Goal: Task Accomplishment & Management: Use online tool/utility

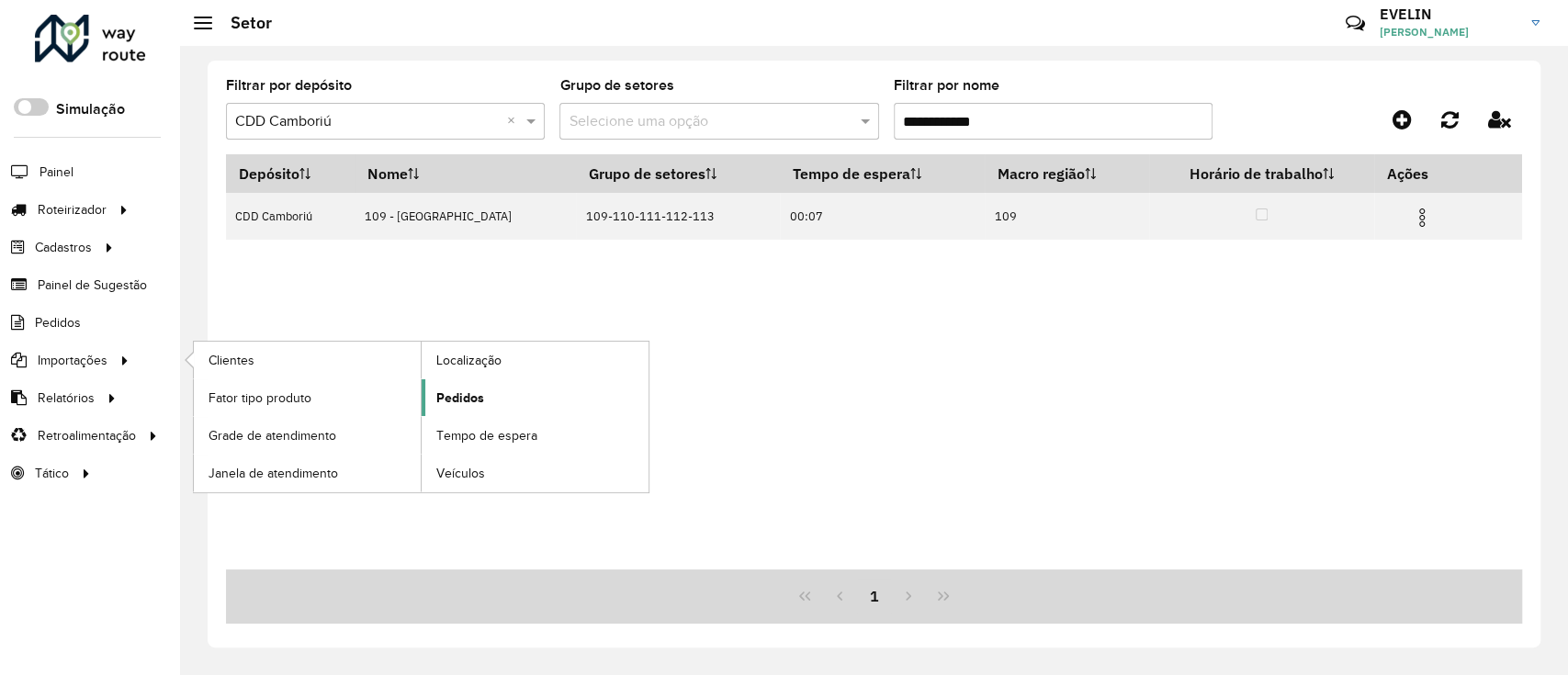
click at [472, 393] on span "Pedidos" at bounding box center [460, 398] width 48 height 20
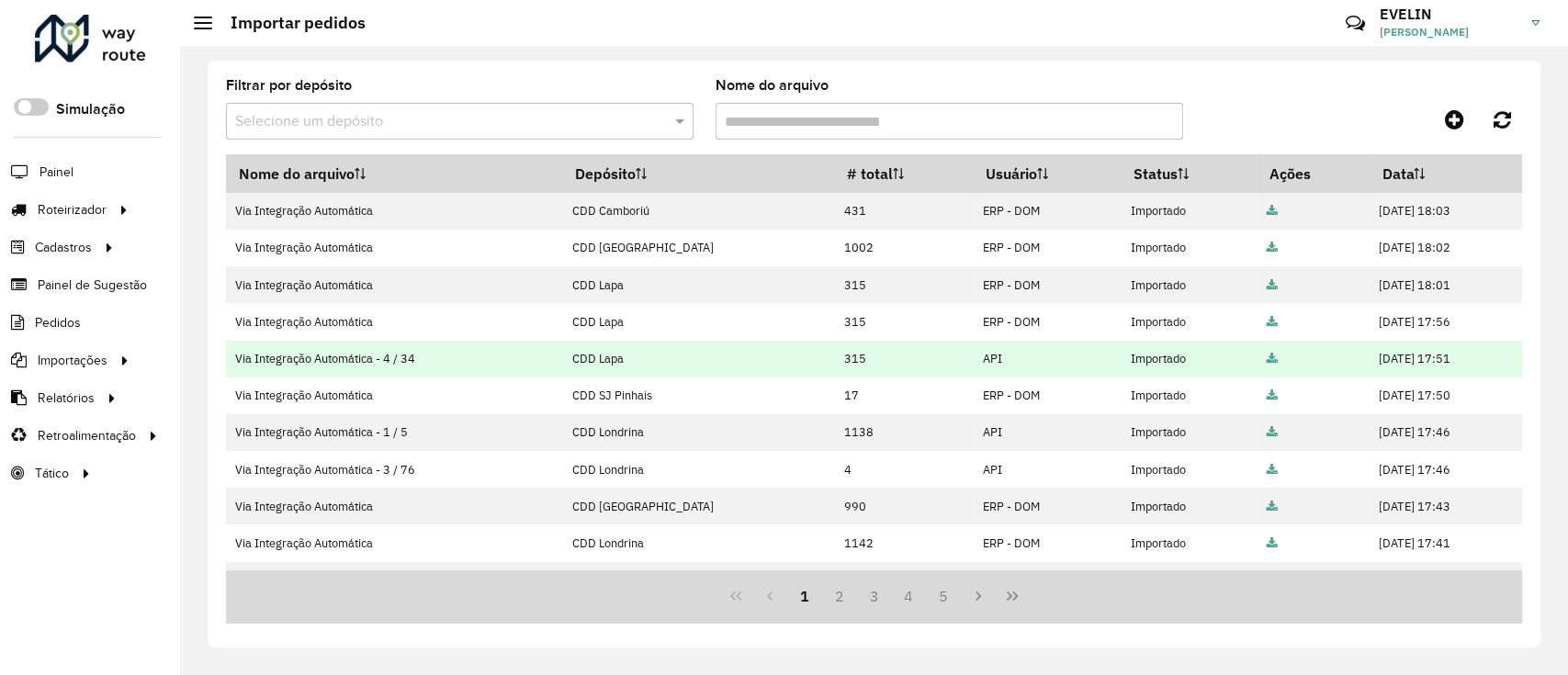
scroll to position [122, 0]
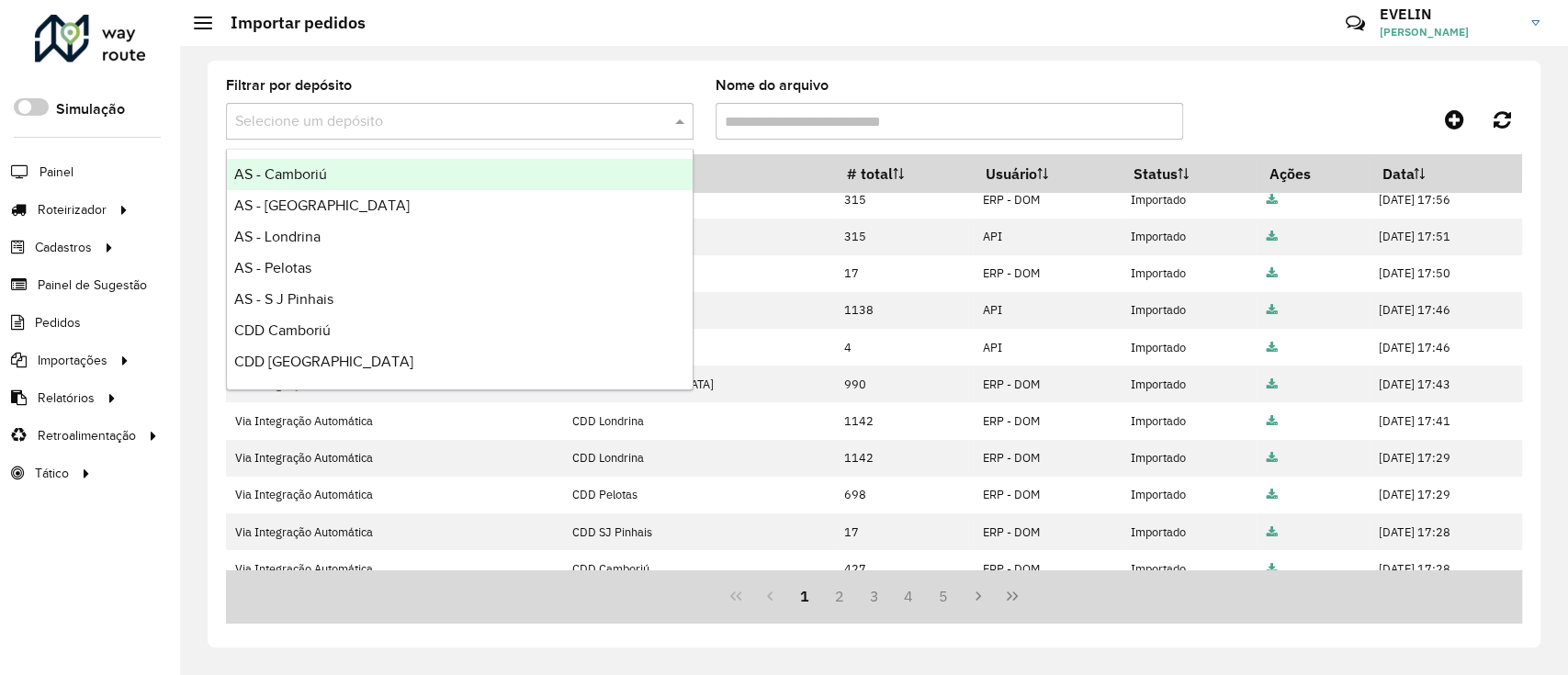
click at [529, 123] on input "text" at bounding box center [441, 122] width 413 height 22
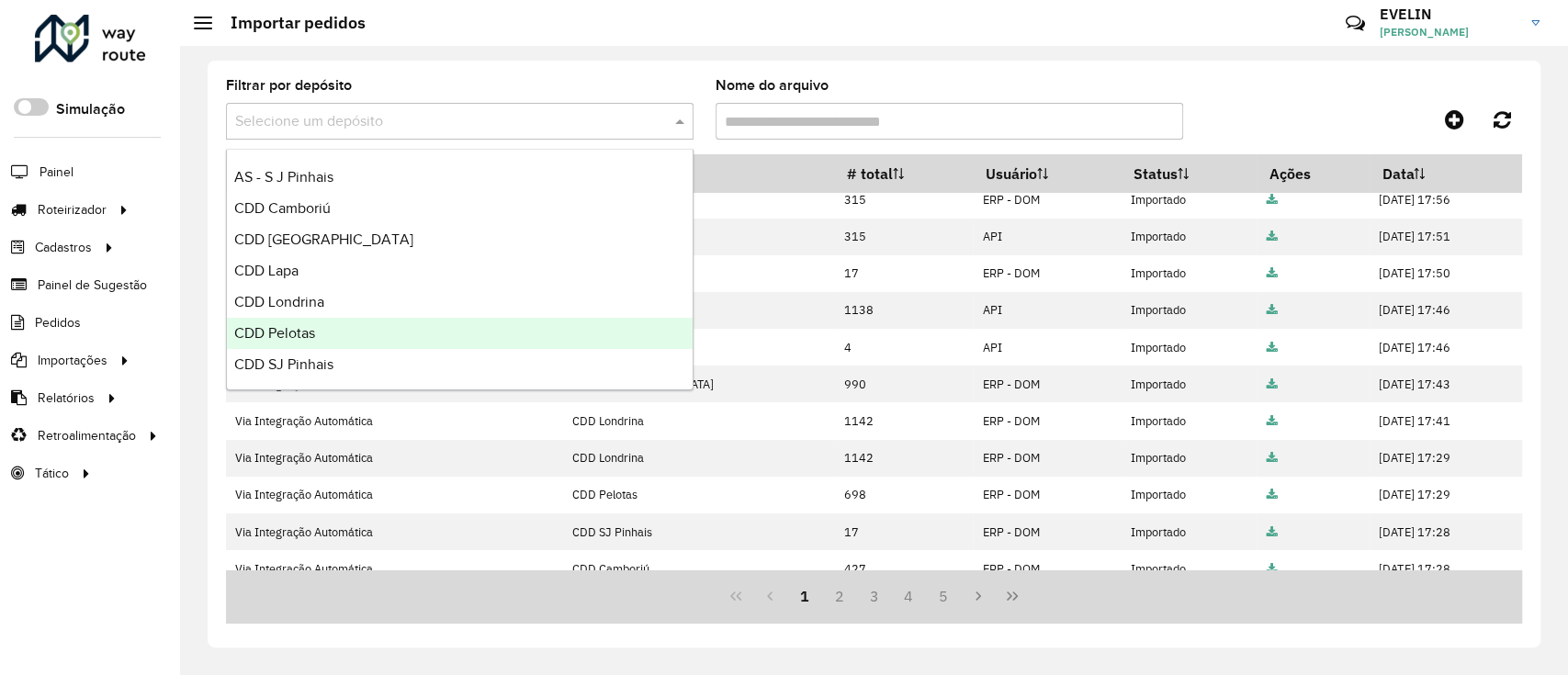
click at [333, 327] on div "CDD Pelotas" at bounding box center [460, 333] width 466 height 31
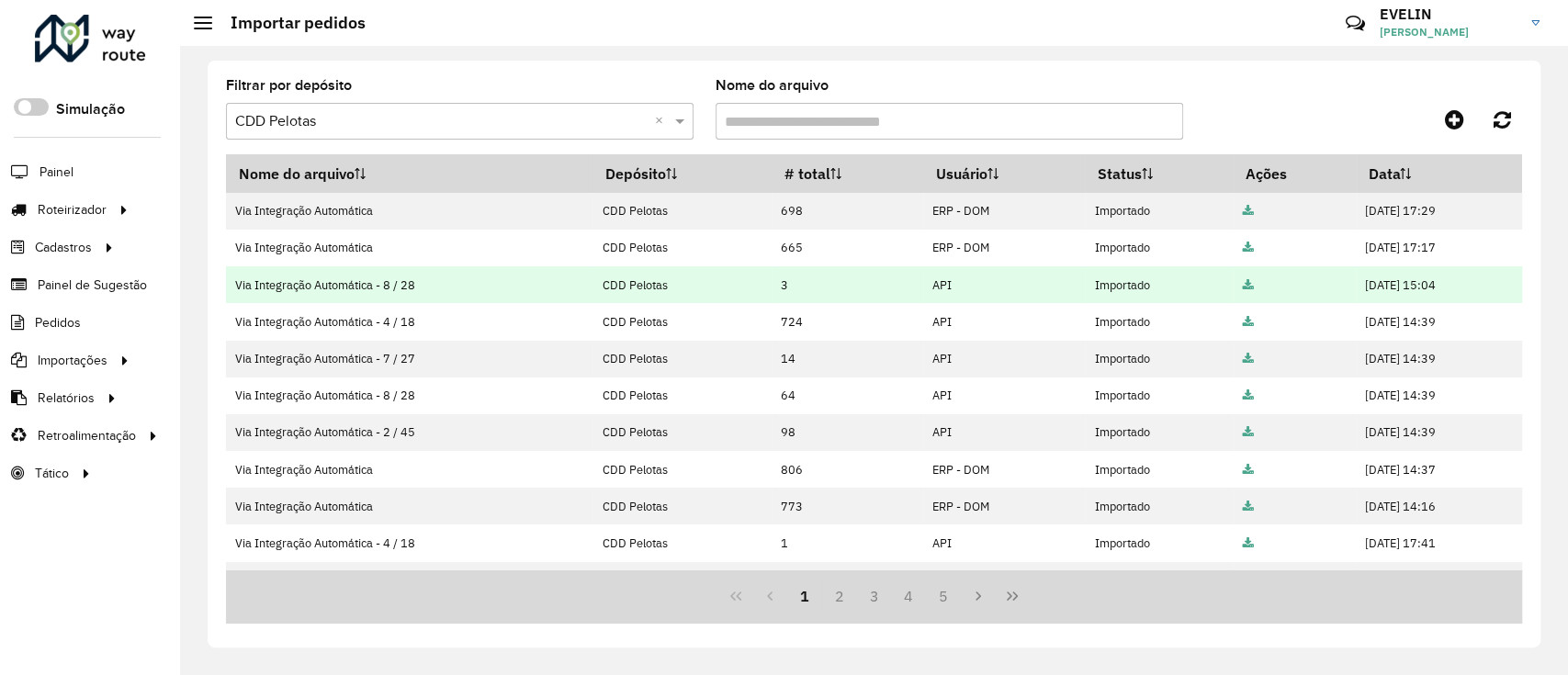
scroll to position [360, 0]
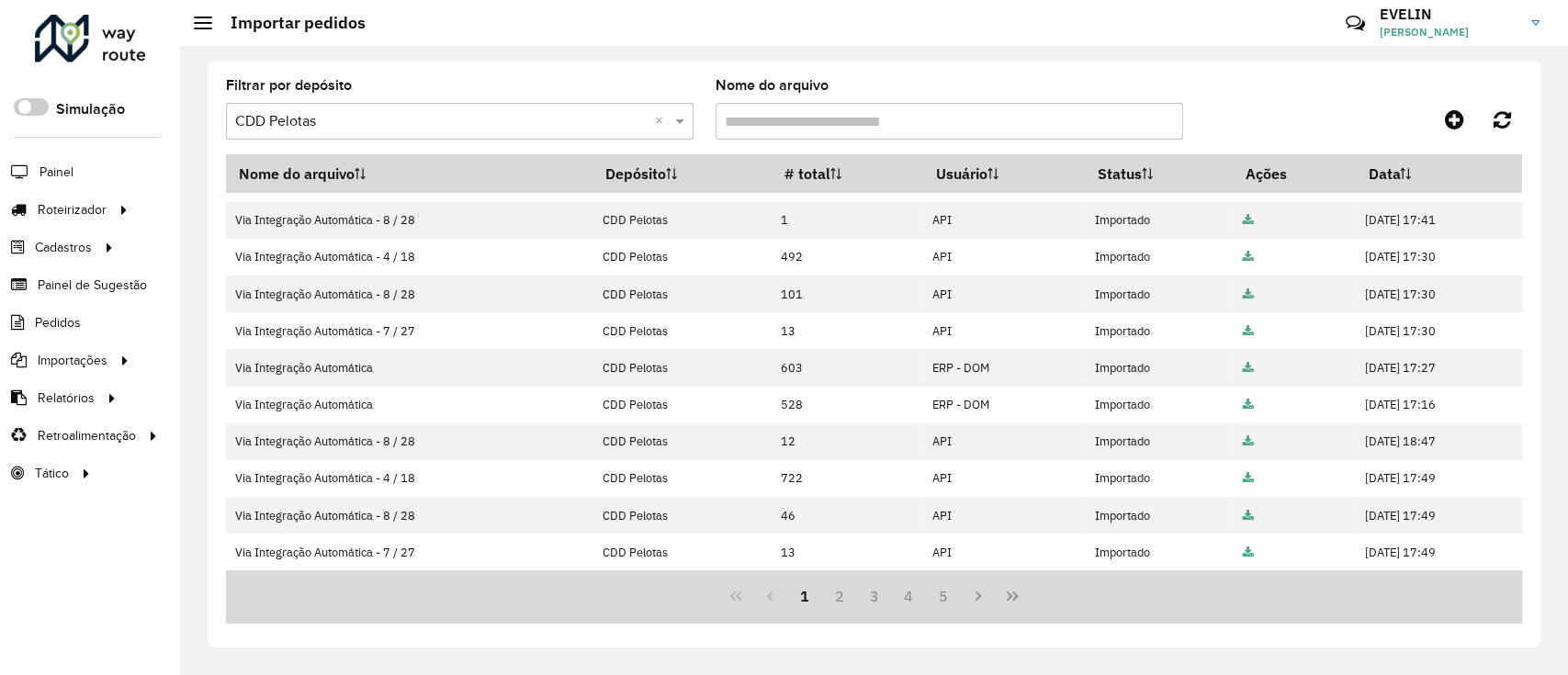
click at [461, 113] on input "text" at bounding box center [441, 122] width 413 height 22
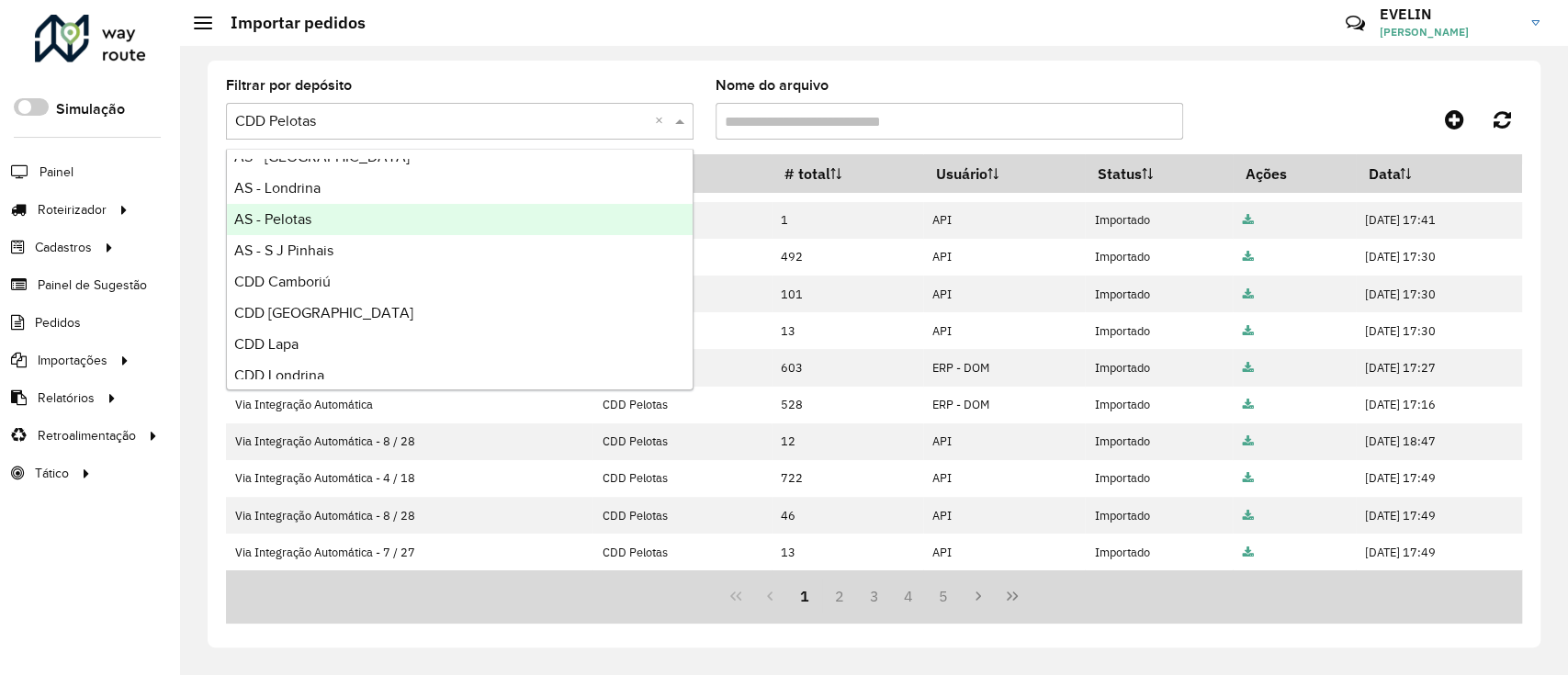
scroll to position [91, 0]
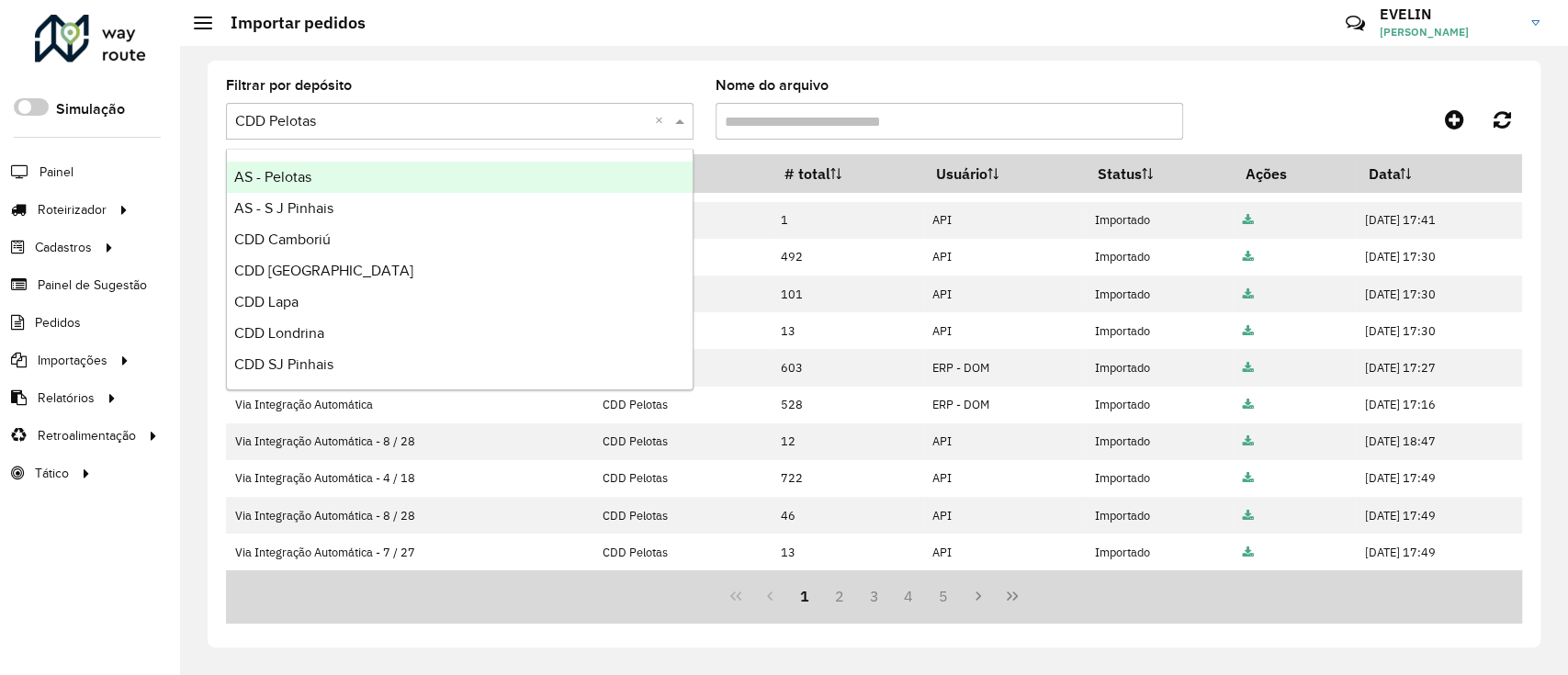
click at [291, 178] on span "AS - Pelotas" at bounding box center [272, 177] width 77 height 16
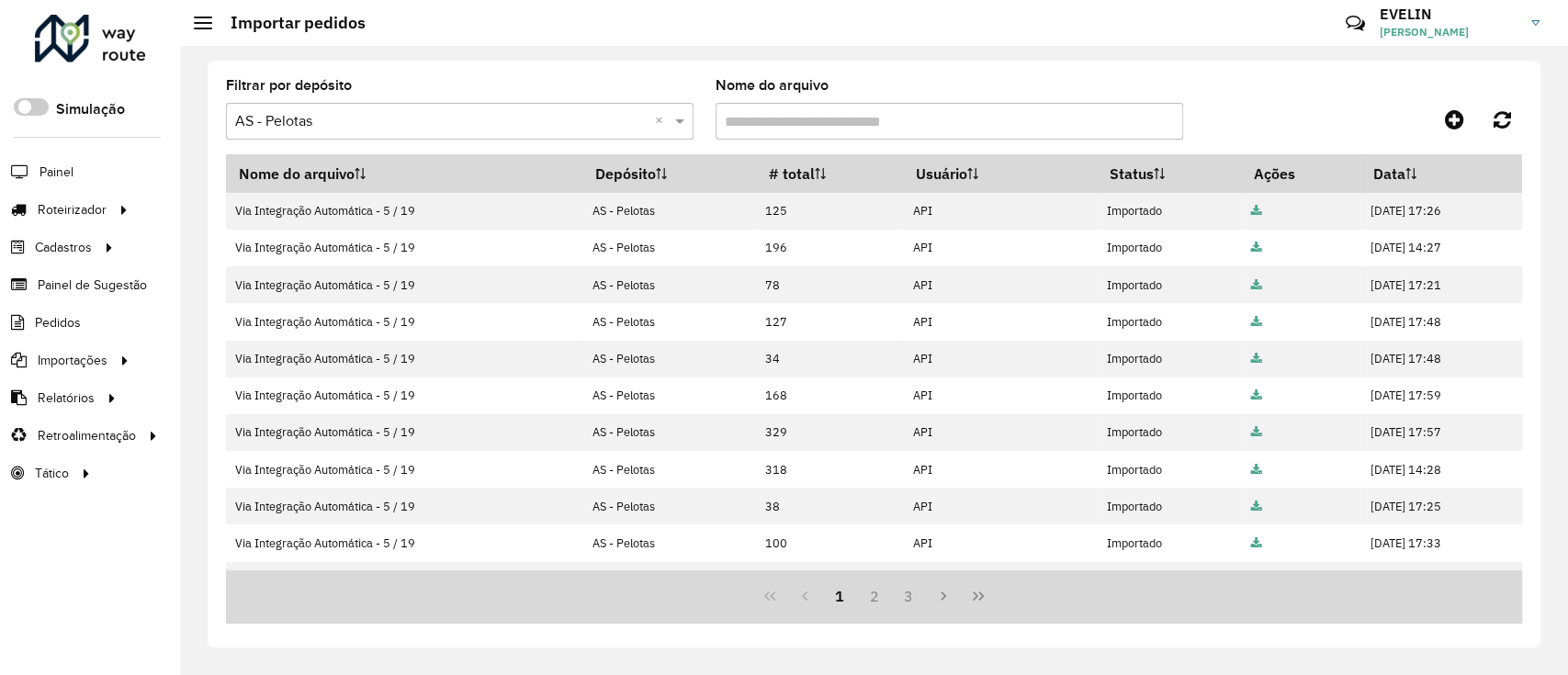
scroll to position [0, 0]
click at [254, 206] on span "Entregas" at bounding box center [234, 210] width 52 height 20
click at [419, 121] on input "text" at bounding box center [441, 122] width 413 height 22
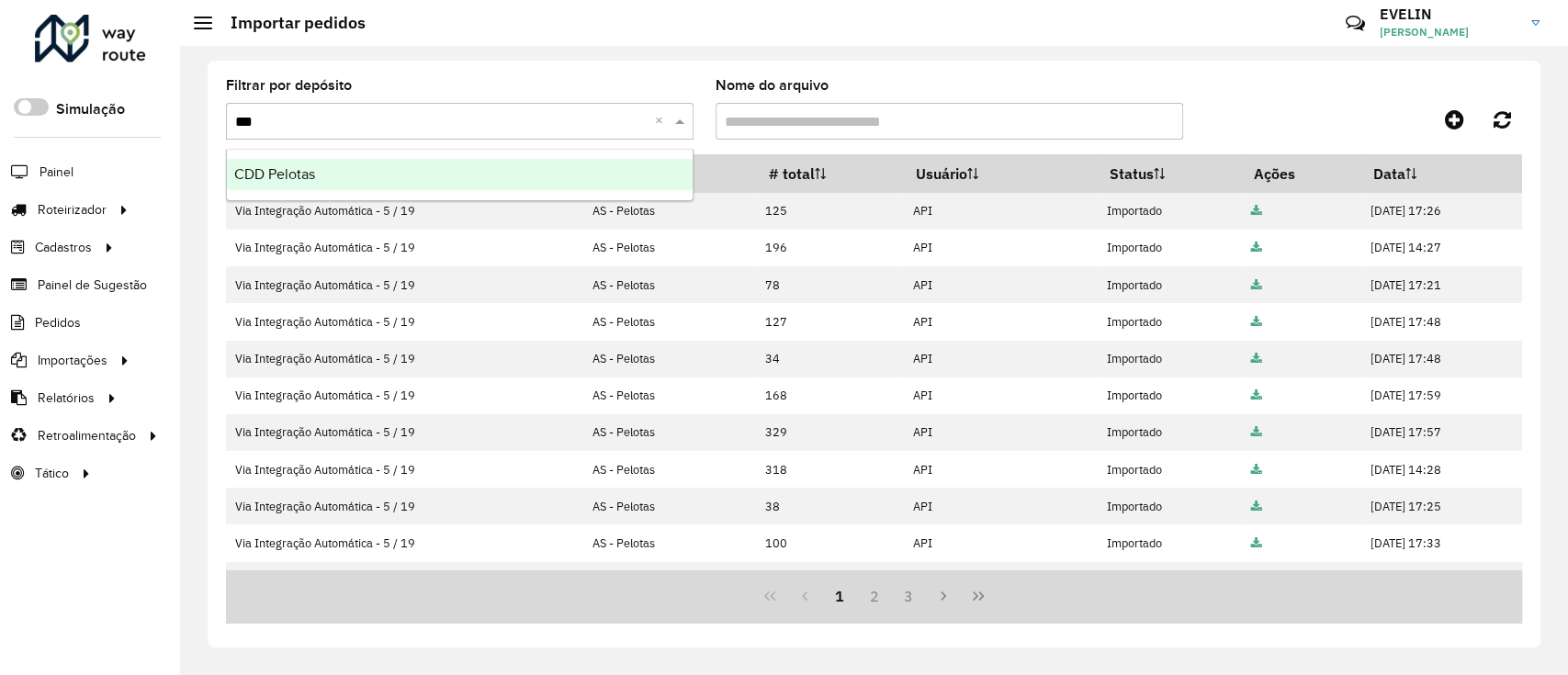
type input "****"
click at [432, 165] on div "CDD Pelotas" at bounding box center [460, 175] width 466 height 31
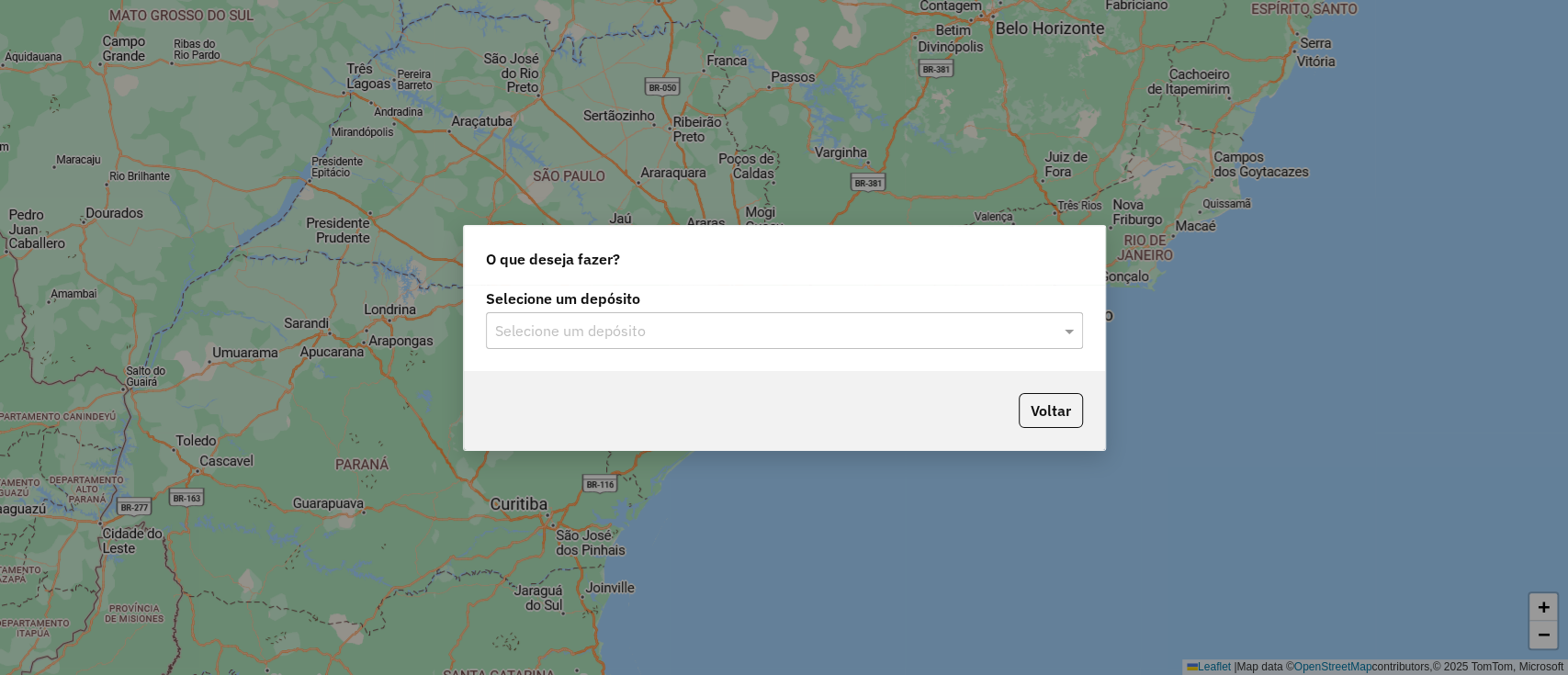
click at [598, 328] on input "text" at bounding box center [766, 331] width 542 height 22
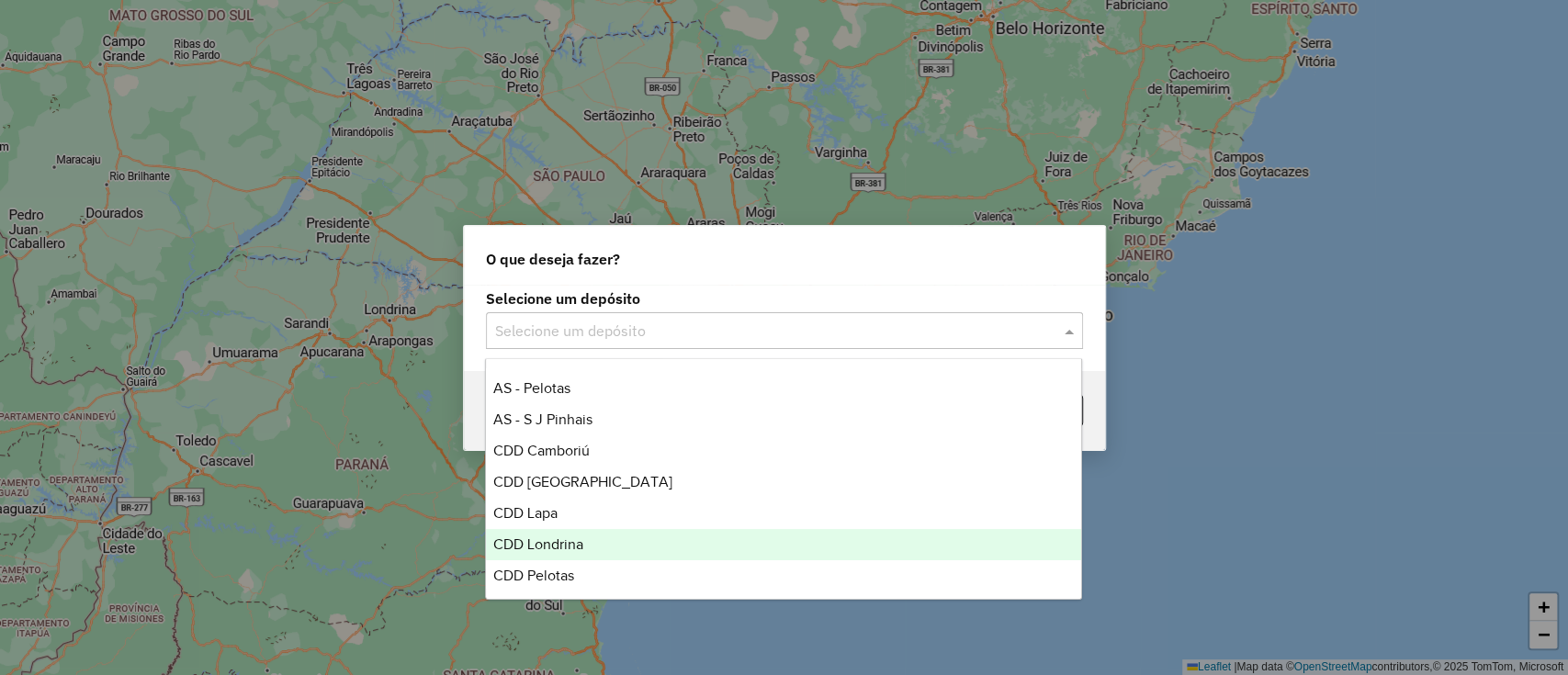
scroll to position [122, 0]
click at [555, 541] on span "CDD Pelotas" at bounding box center [534, 542] width 81 height 16
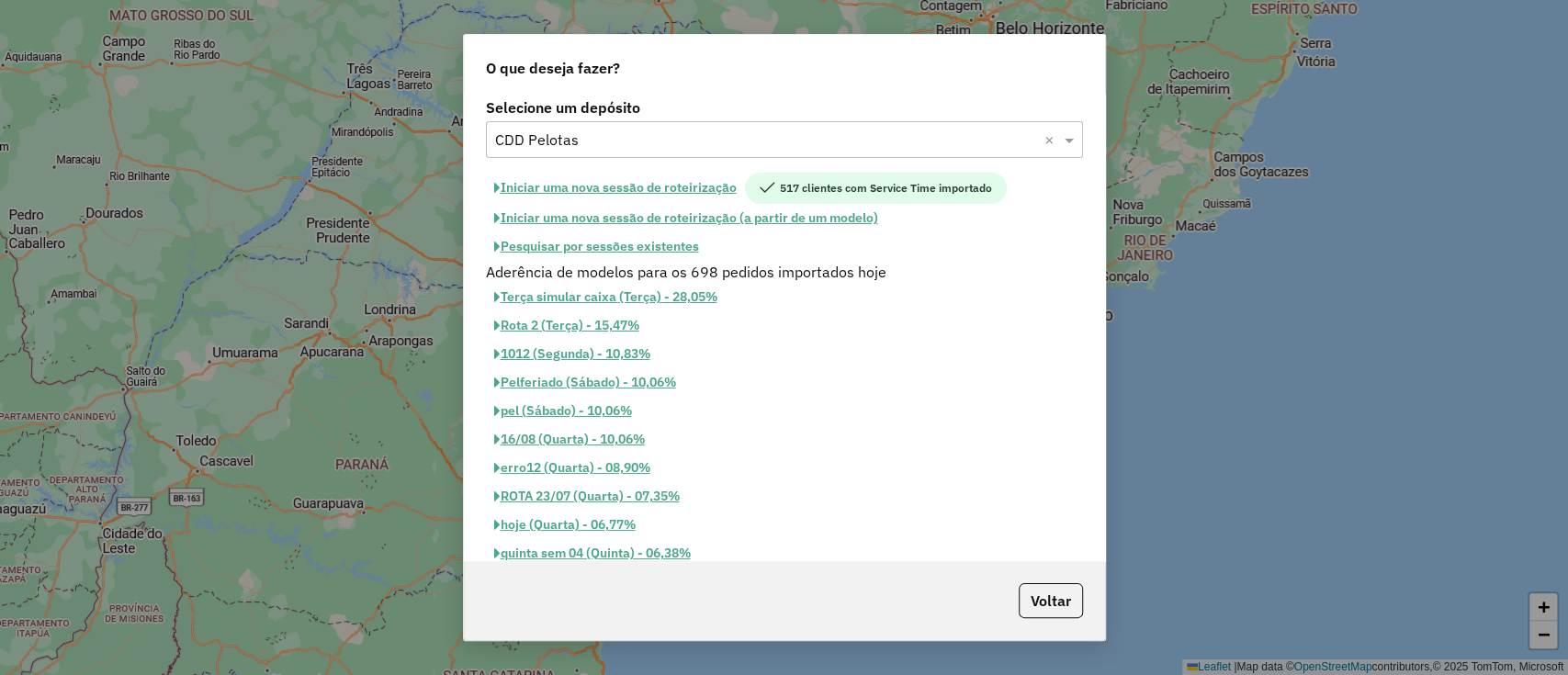
click at [623, 192] on button "Iniciar uma nova sessão de roteirização" at bounding box center [615, 189] width 260 height 31
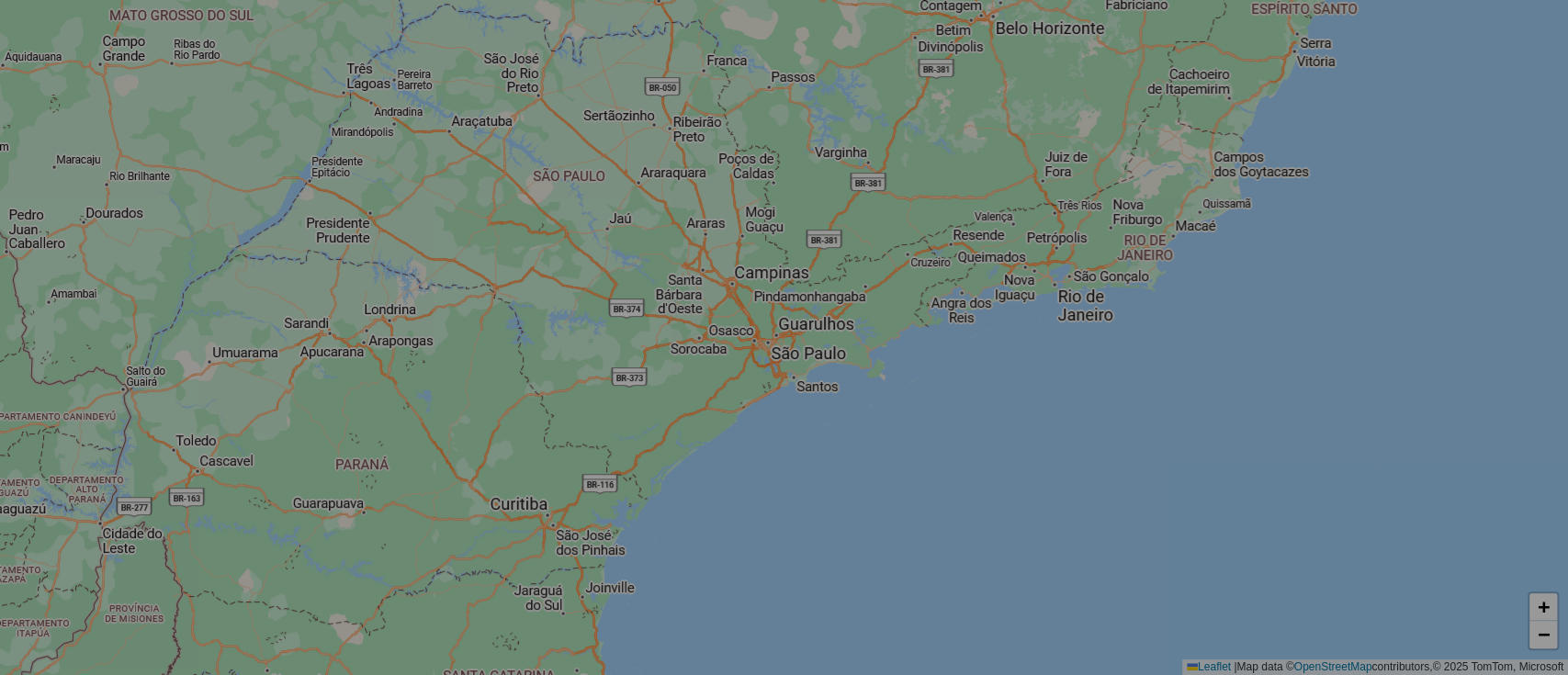
select select "*"
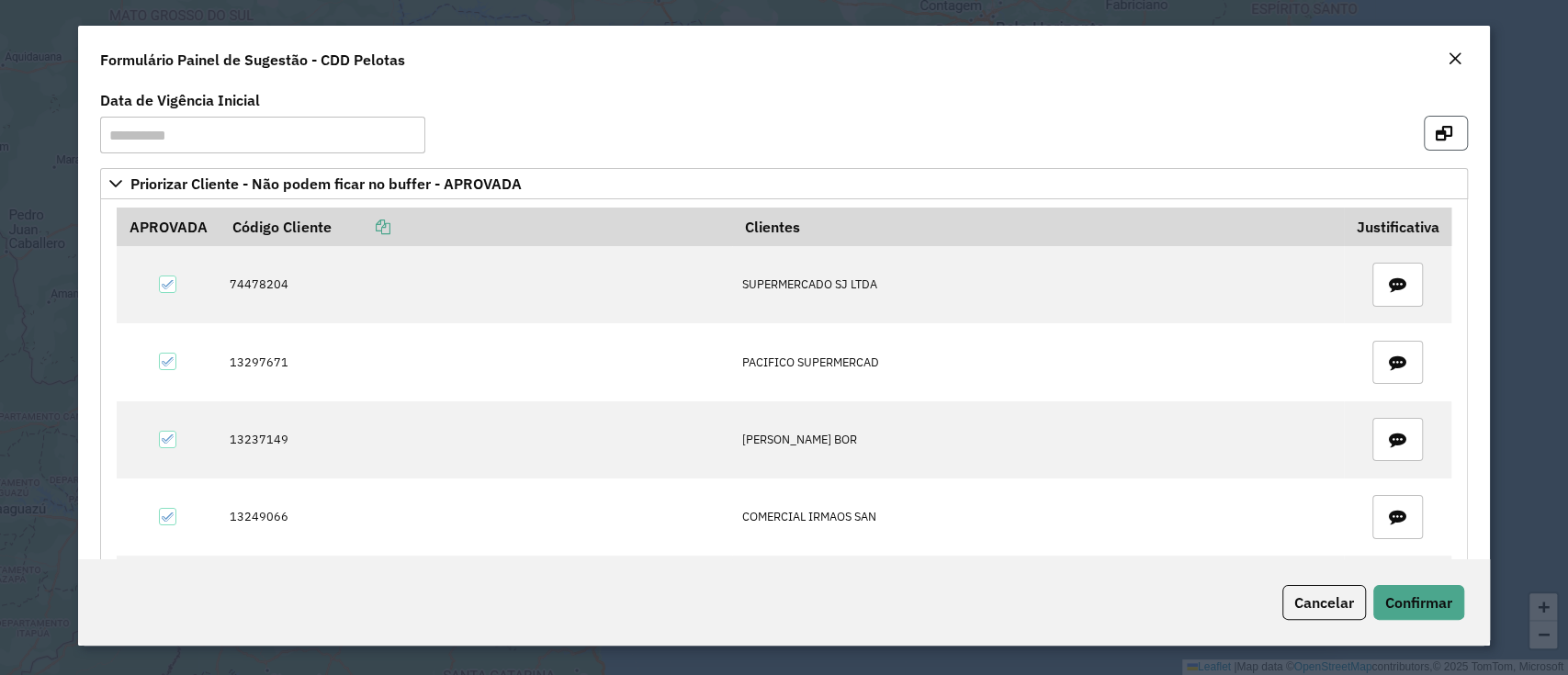
click at [1441, 129] on icon "button" at bounding box center [1444, 133] width 17 height 15
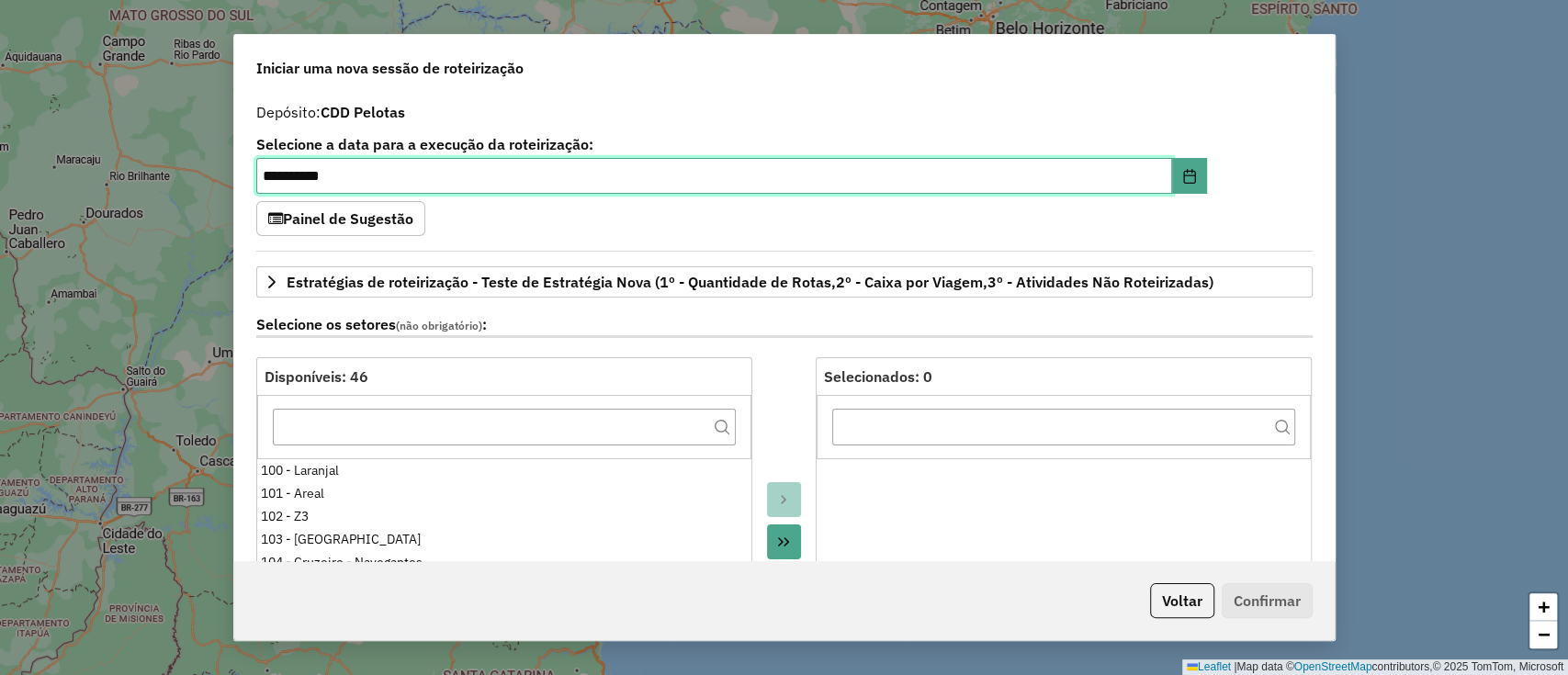
scroll to position [245, 0]
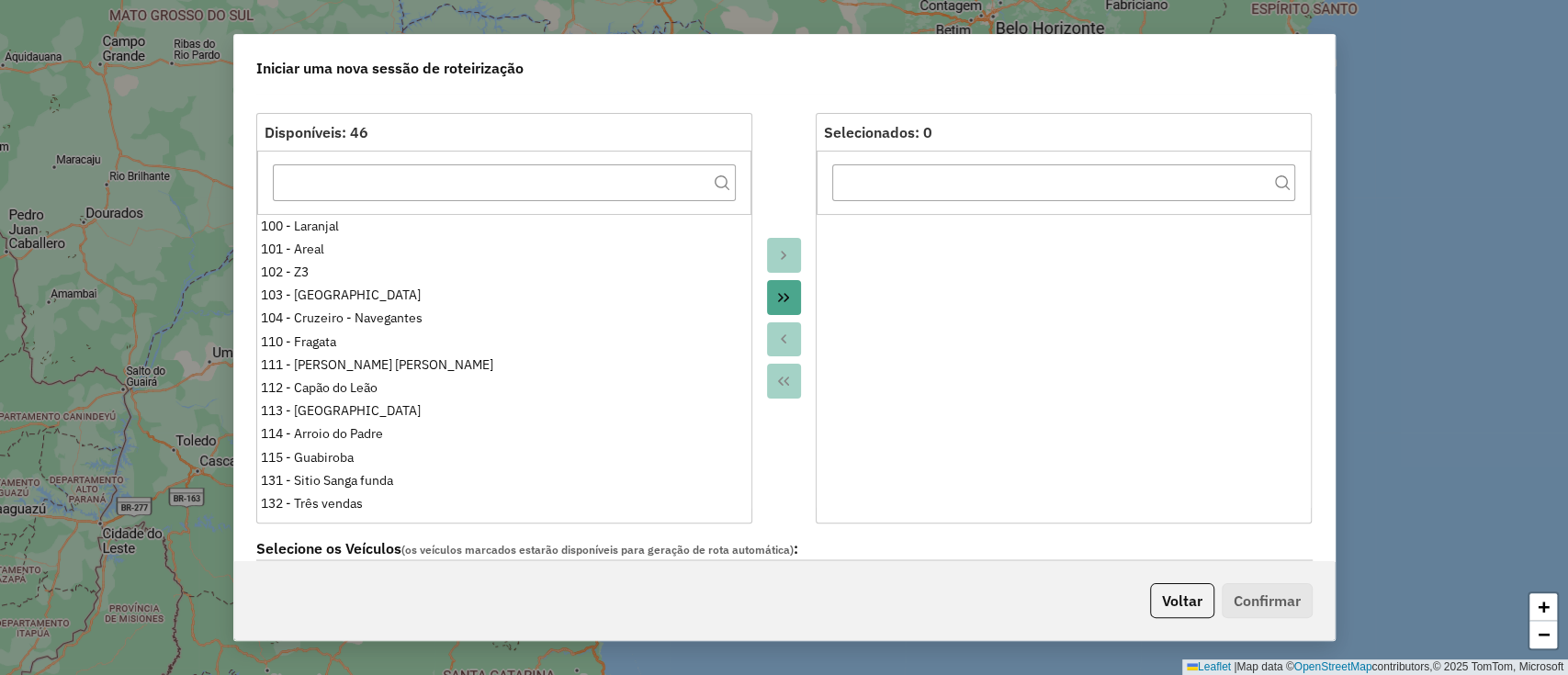
click at [793, 287] on button "Move All to Target" at bounding box center [784, 298] width 35 height 35
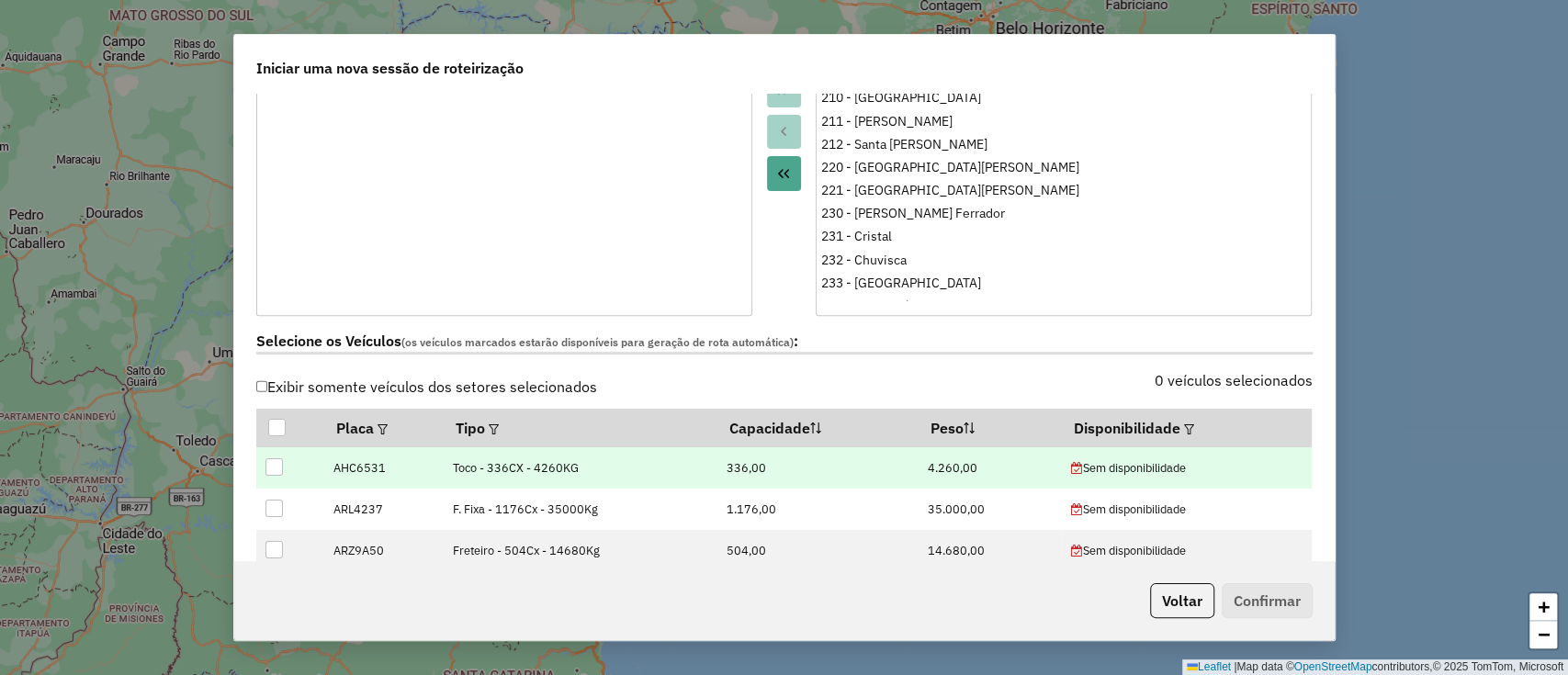
scroll to position [489, 0]
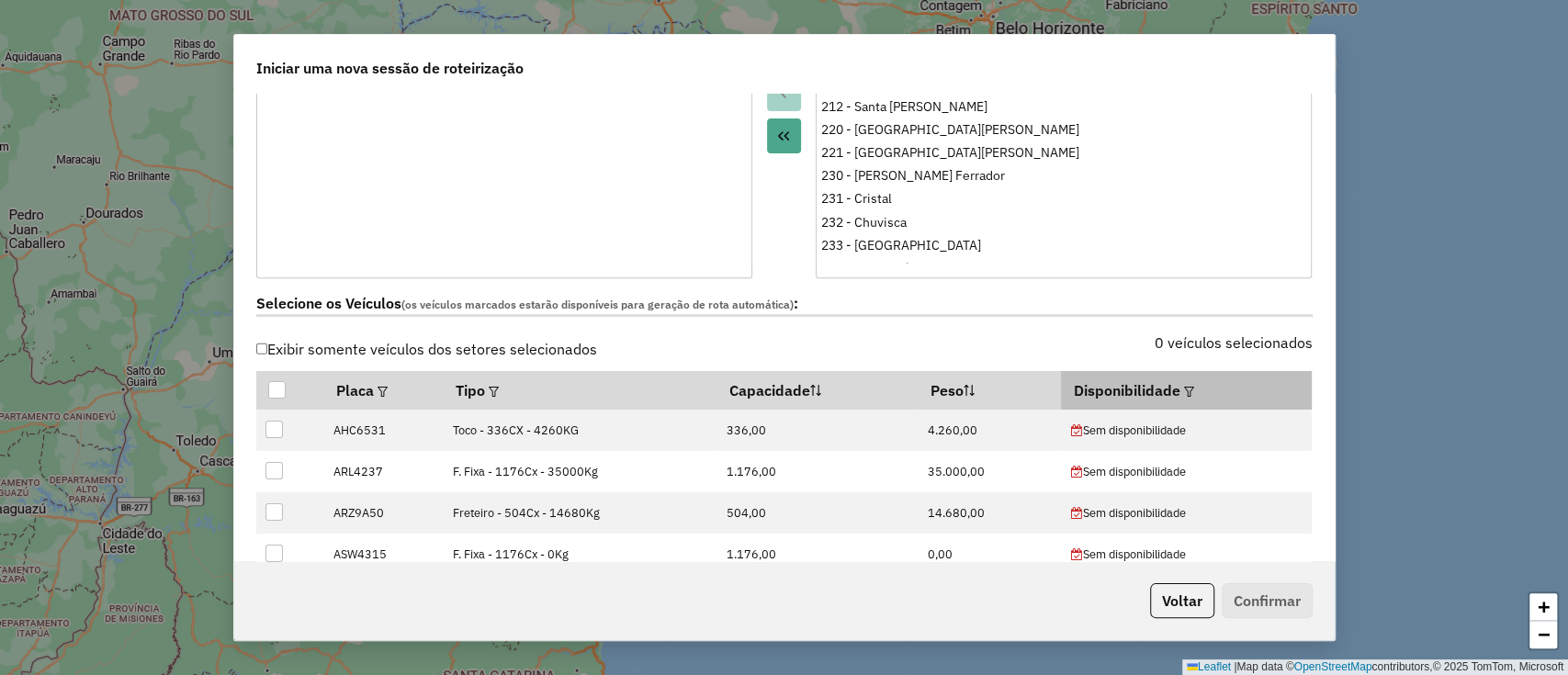
click at [1184, 386] on em at bounding box center [1189, 391] width 10 height 10
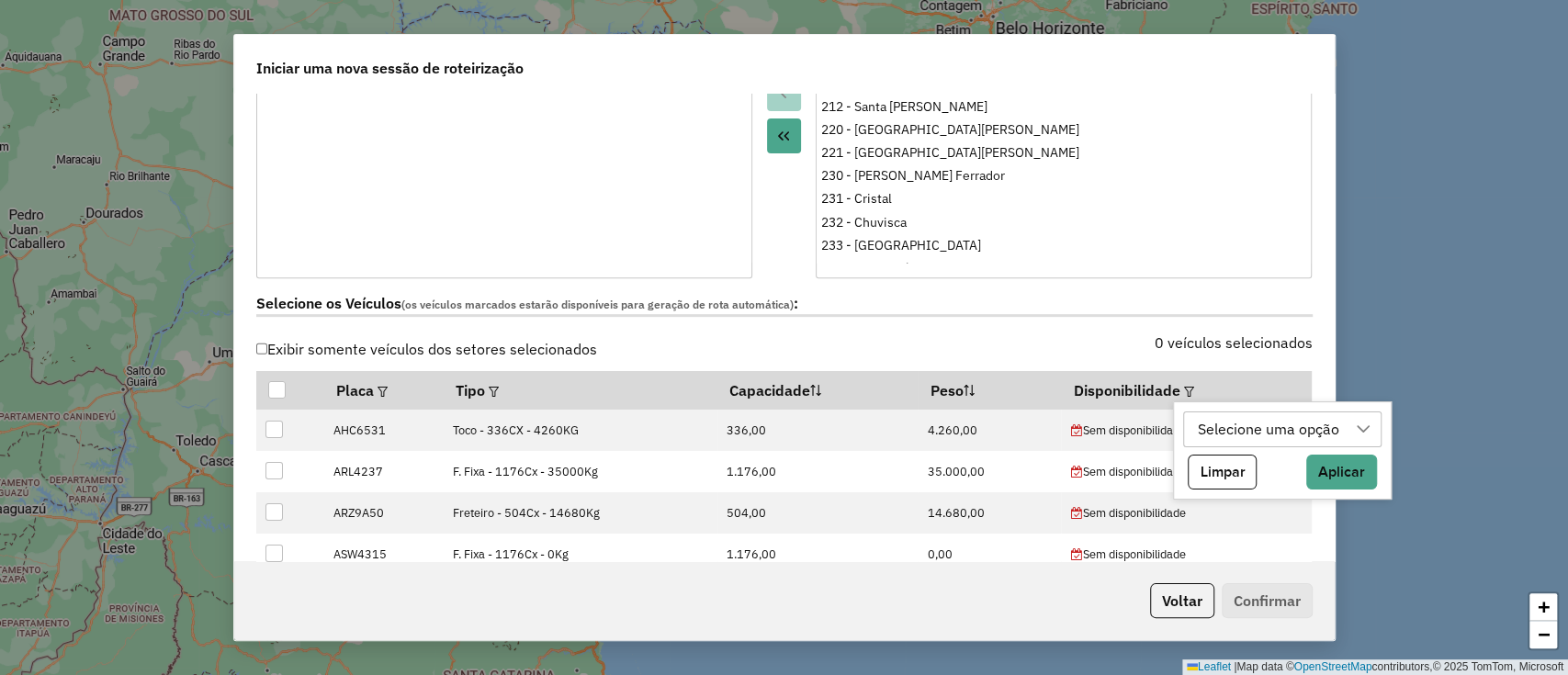
click at [1201, 425] on div "Selecione uma opção" at bounding box center [1268, 430] width 154 height 35
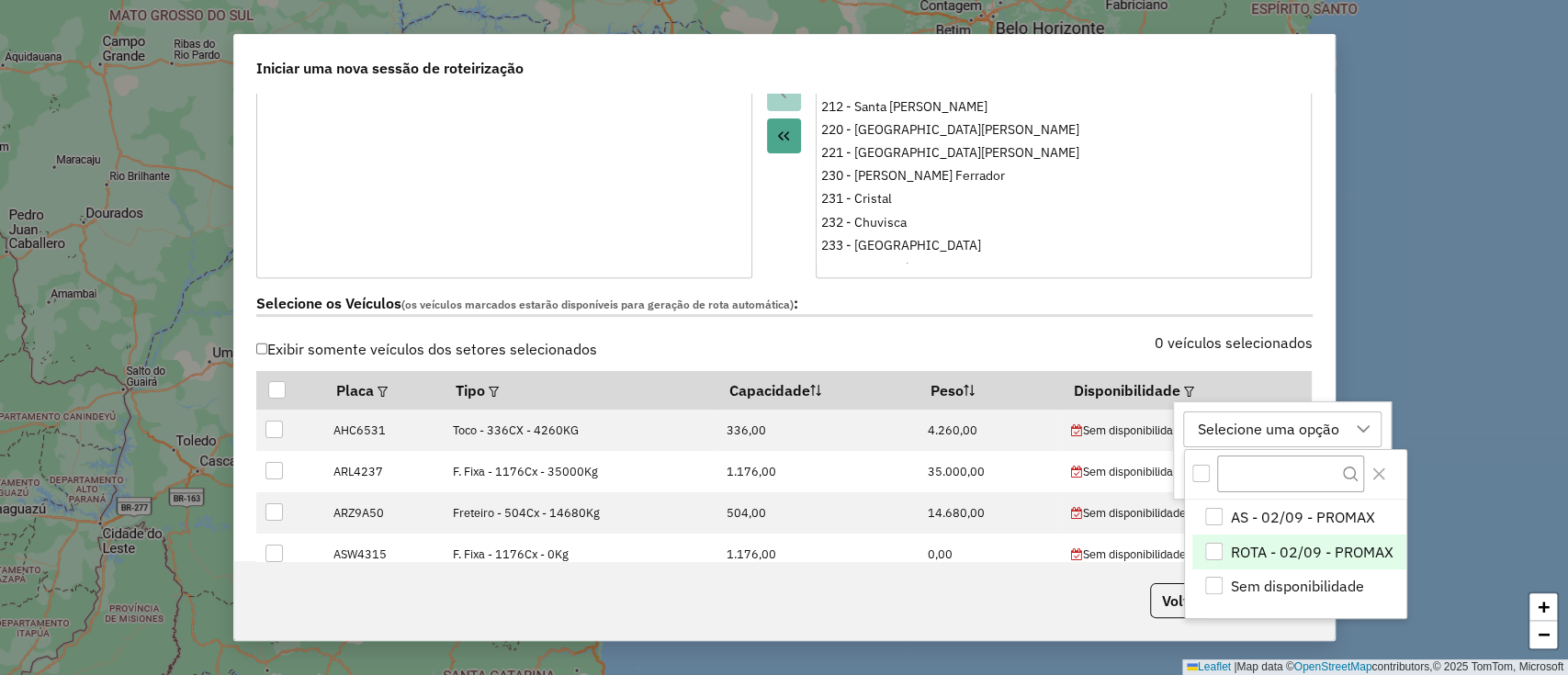
click at [1315, 540] on span "ROTA - 02/09 - PROMAX" at bounding box center [1311, 551] width 162 height 22
click at [1378, 481] on button "Close" at bounding box center [1379, 474] width 29 height 29
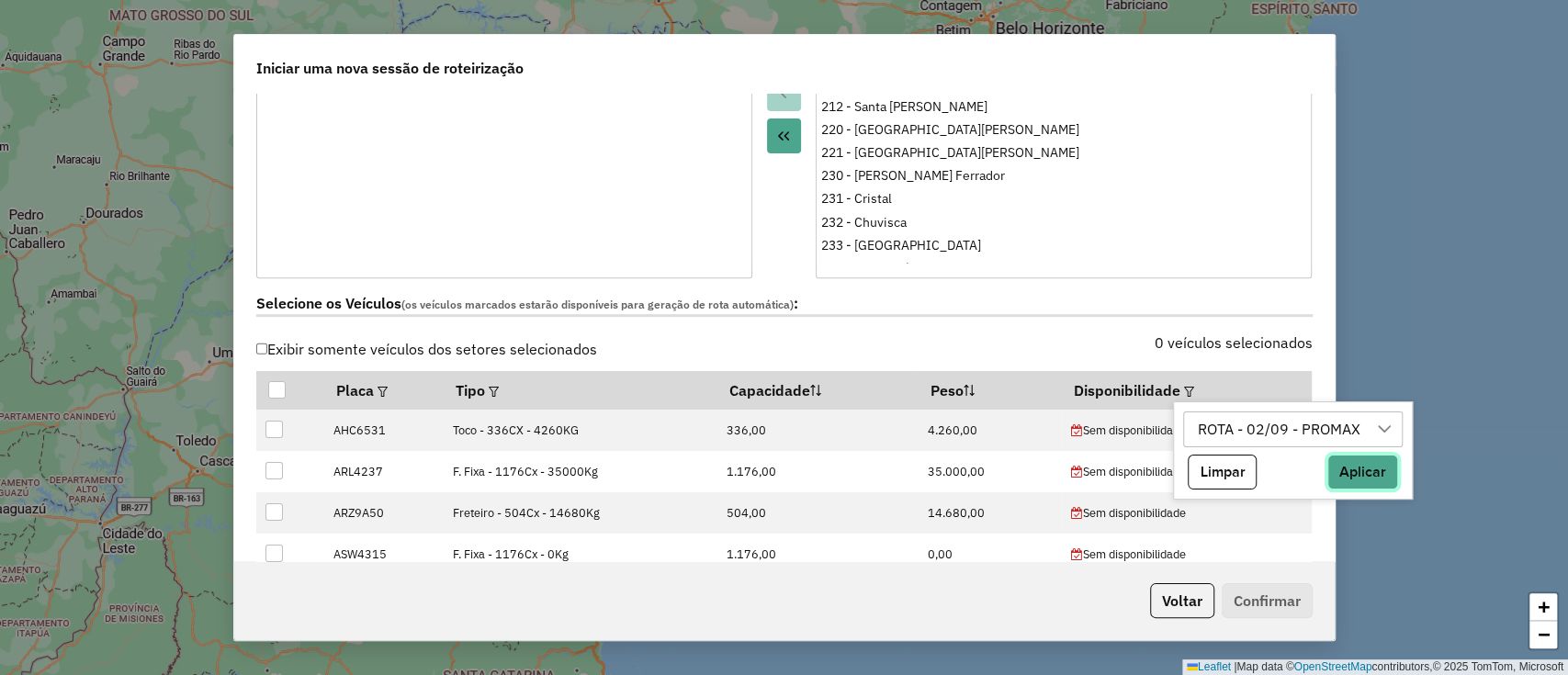
click at [1340, 478] on button "Aplicar" at bounding box center [1363, 473] width 71 height 35
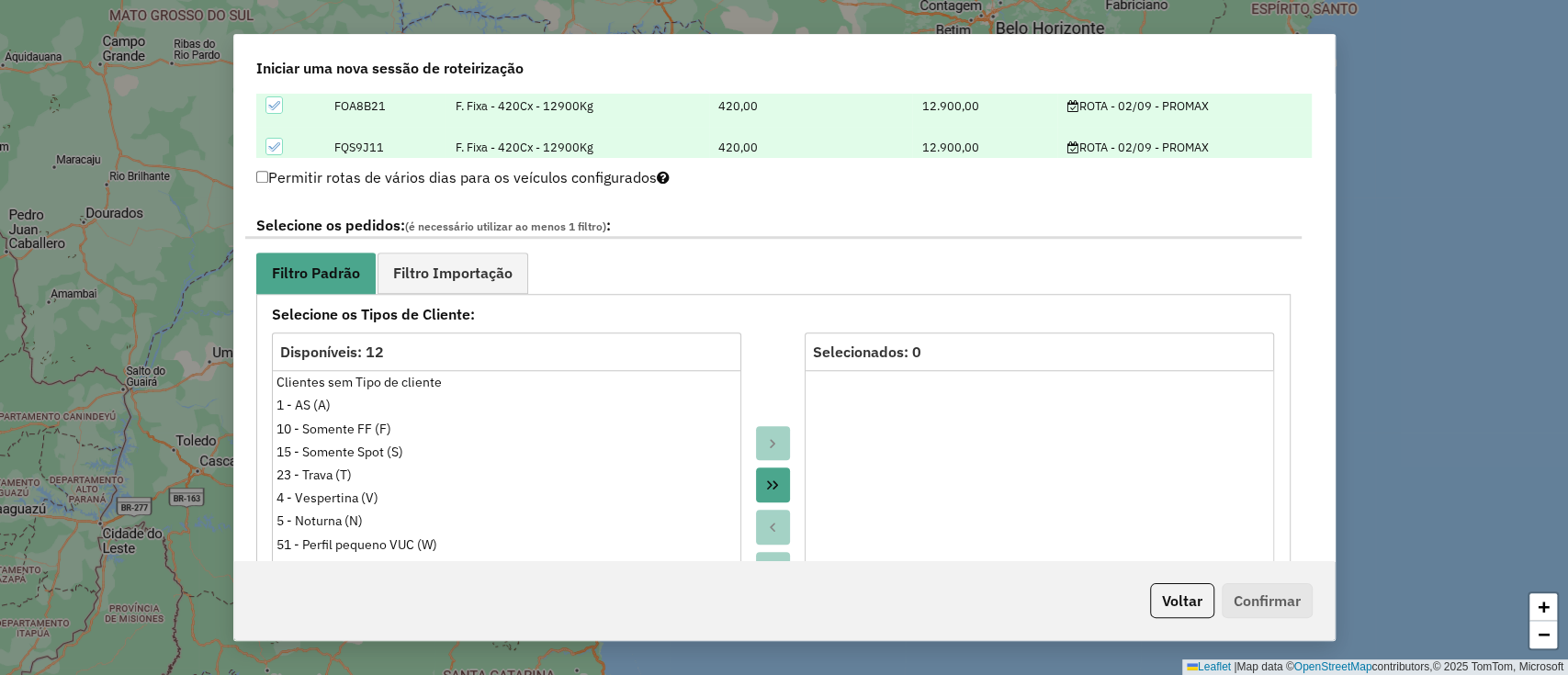
click at [769, 478] on icon "Move All to Target" at bounding box center [772, 484] width 15 height 15
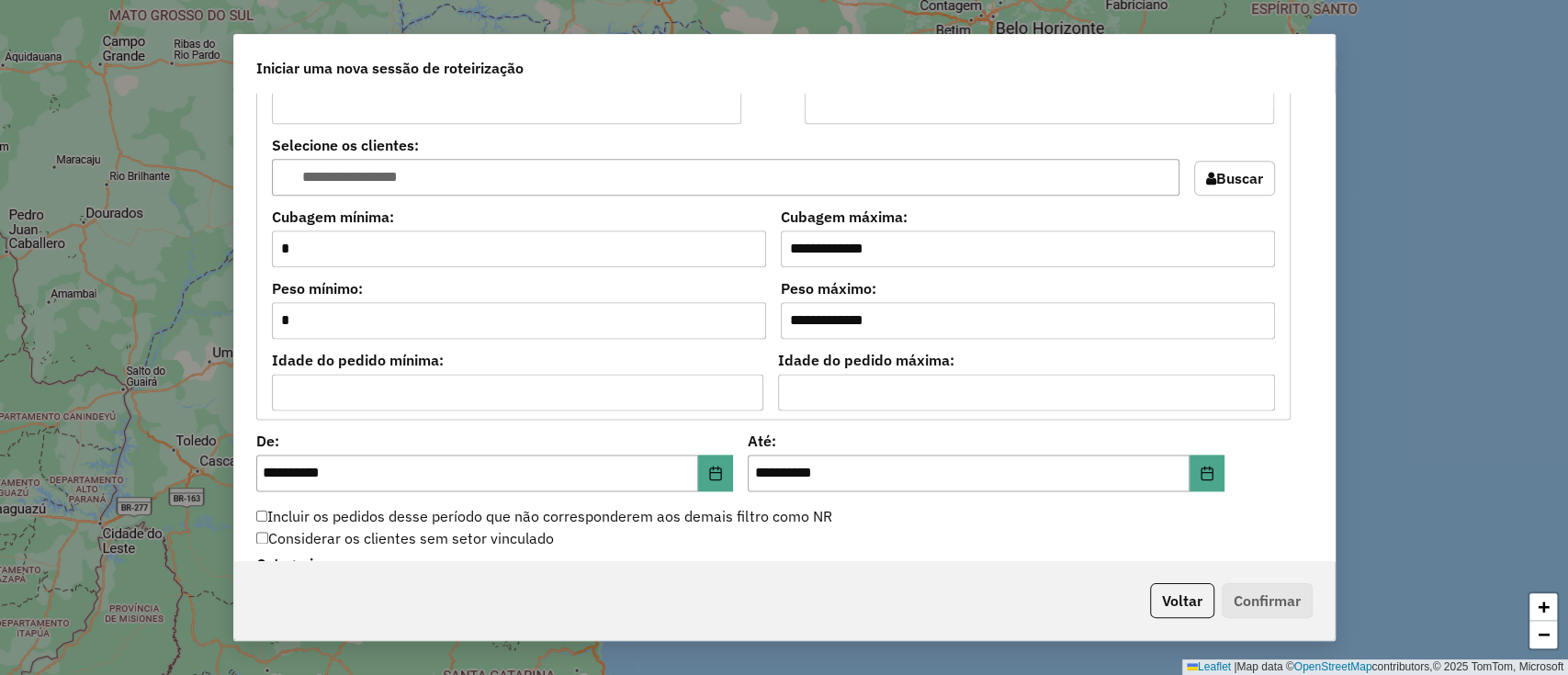
scroll to position [1714, 0]
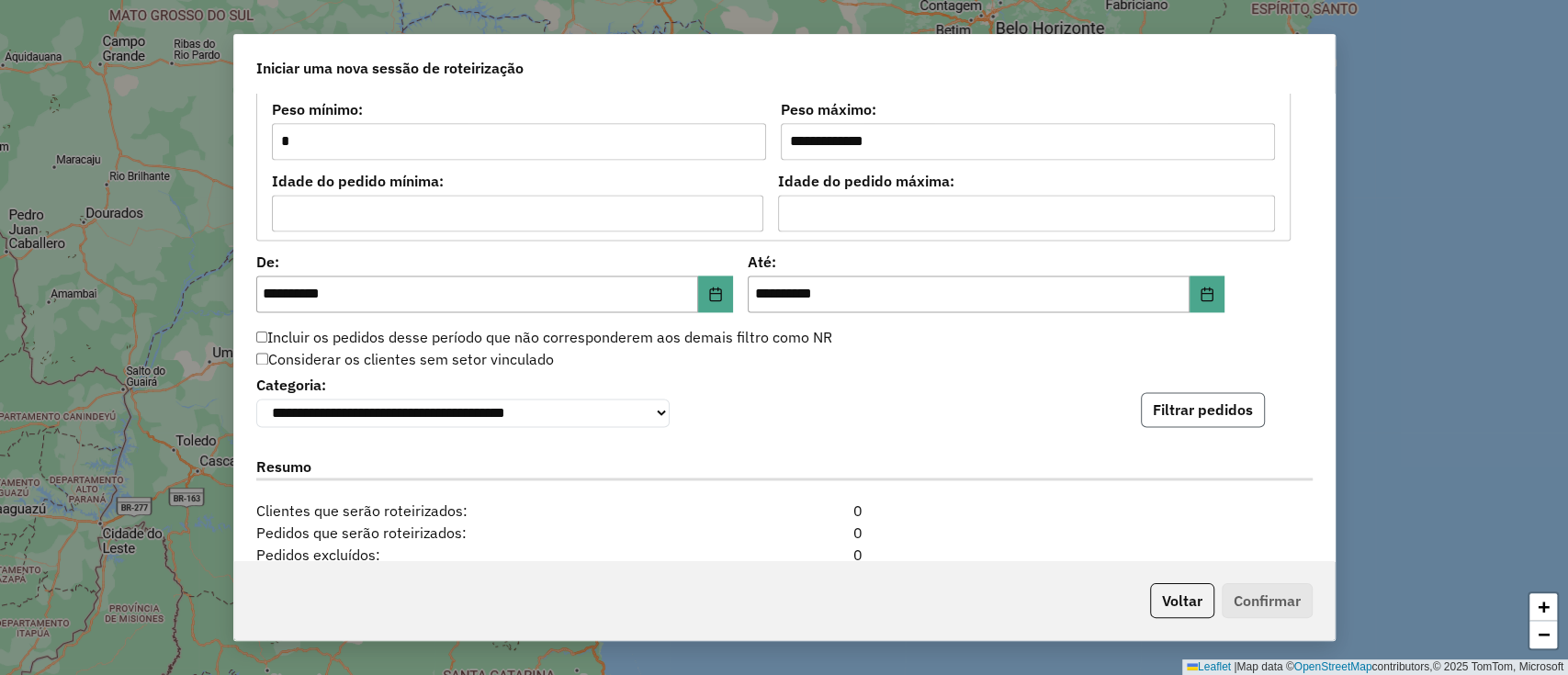
click at [1195, 413] on button "Filtrar pedidos" at bounding box center [1203, 410] width 124 height 35
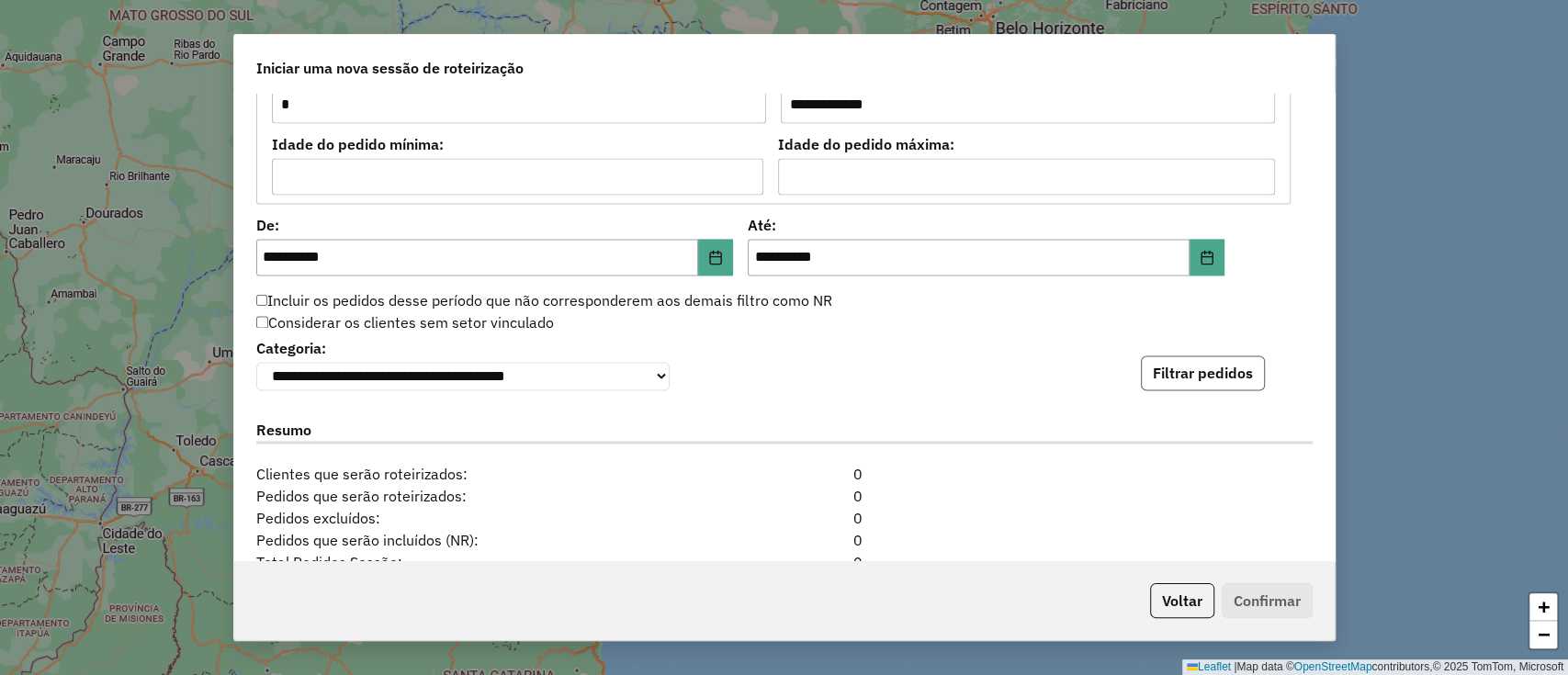
scroll to position [1873, 0]
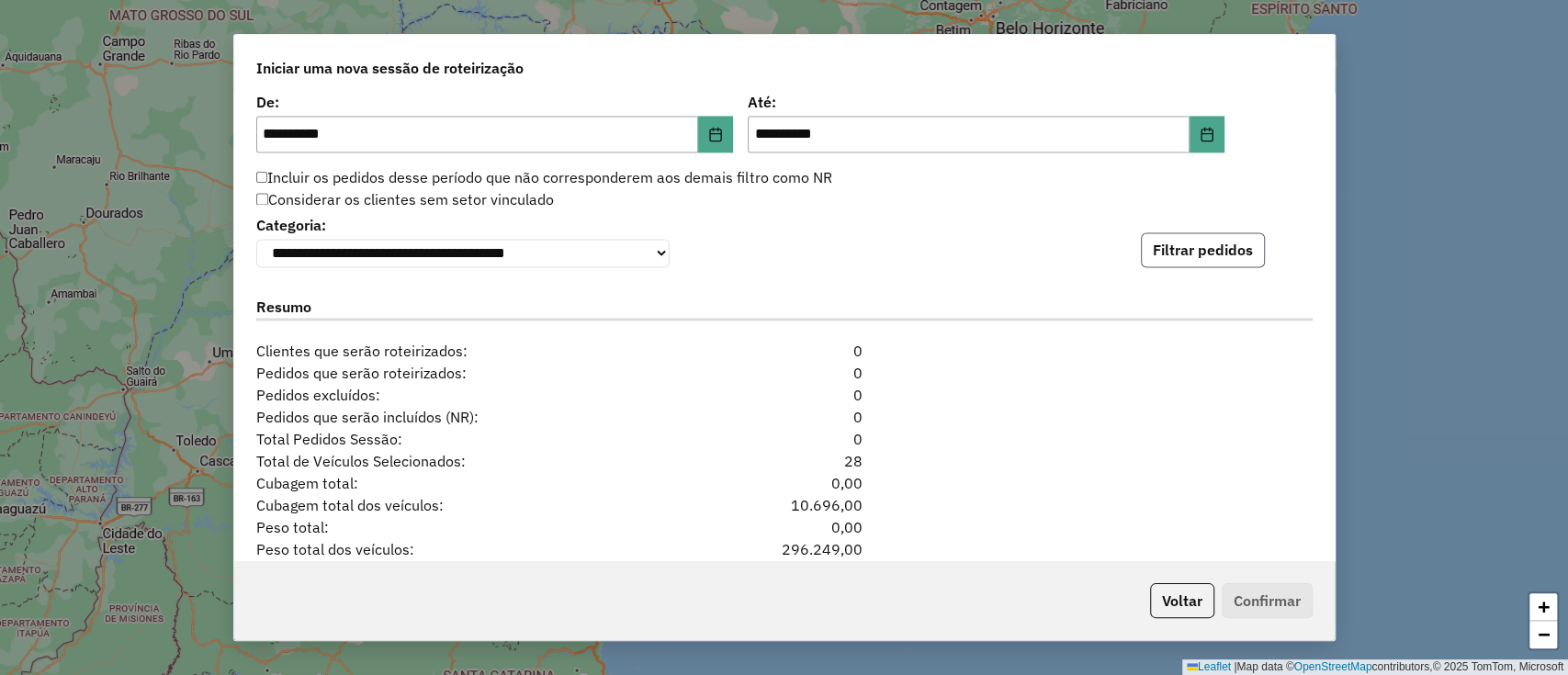
click at [1185, 248] on button "Filtrar pedidos" at bounding box center [1203, 250] width 124 height 35
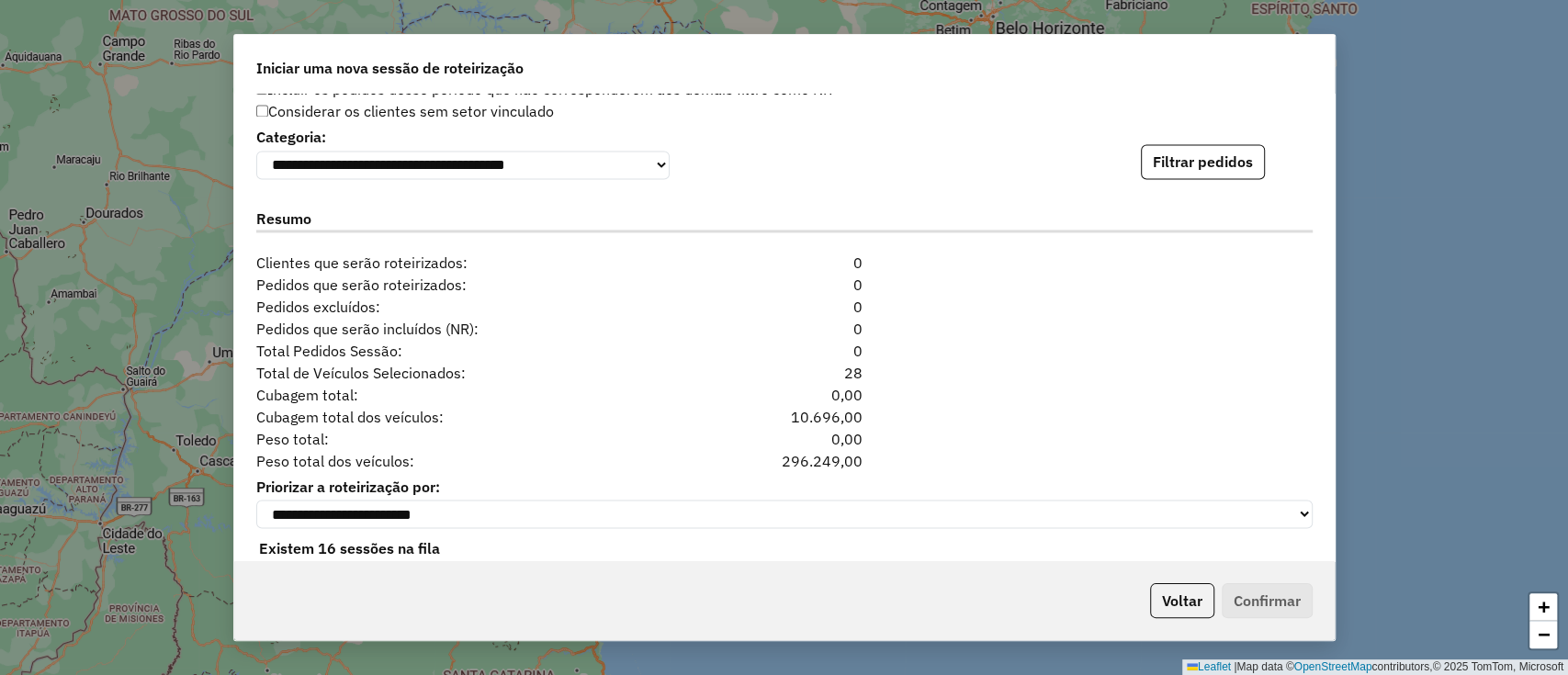
scroll to position [1996, 0]
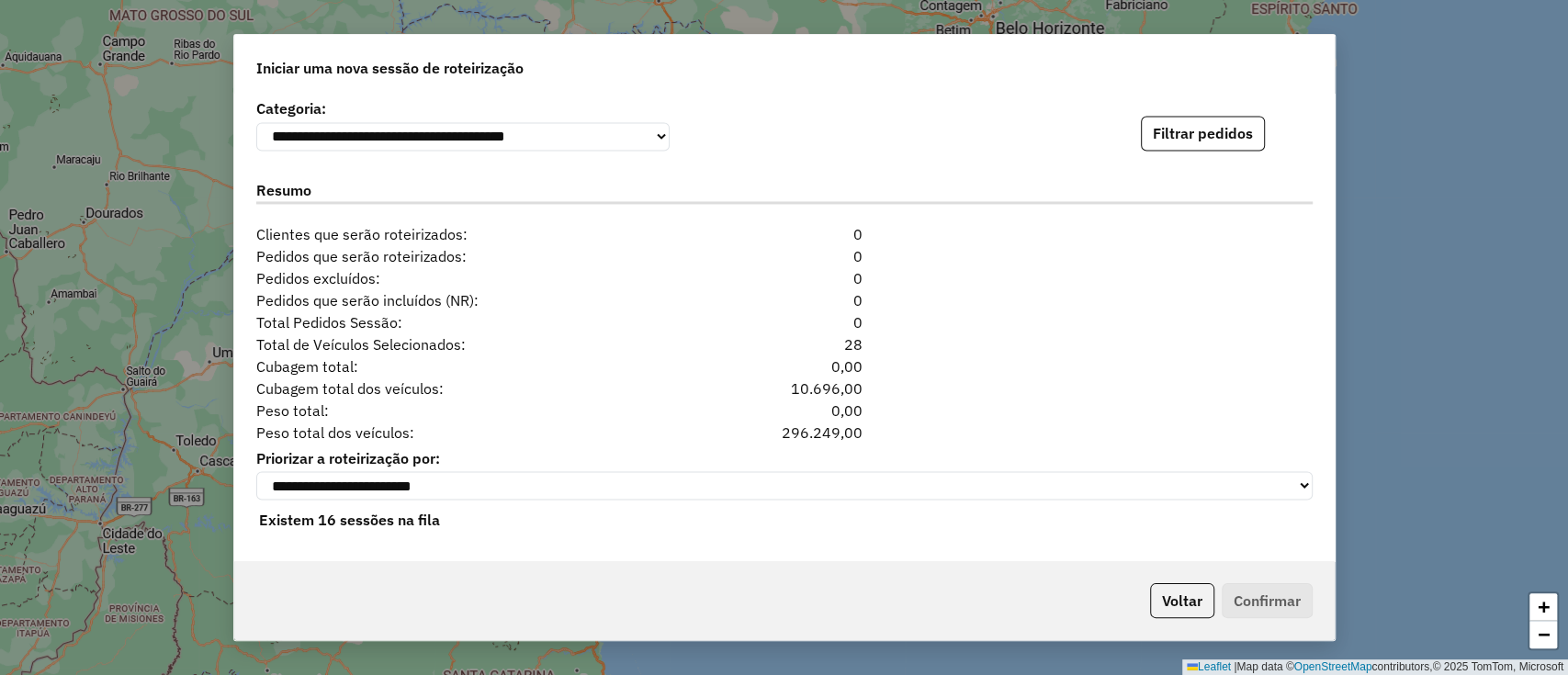
click at [1142, 591] on p-footer "Voltar Confirmar" at bounding box center [1227, 600] width 170 height 35
click at [1205, 598] on button "Voltar" at bounding box center [1182, 600] width 64 height 35
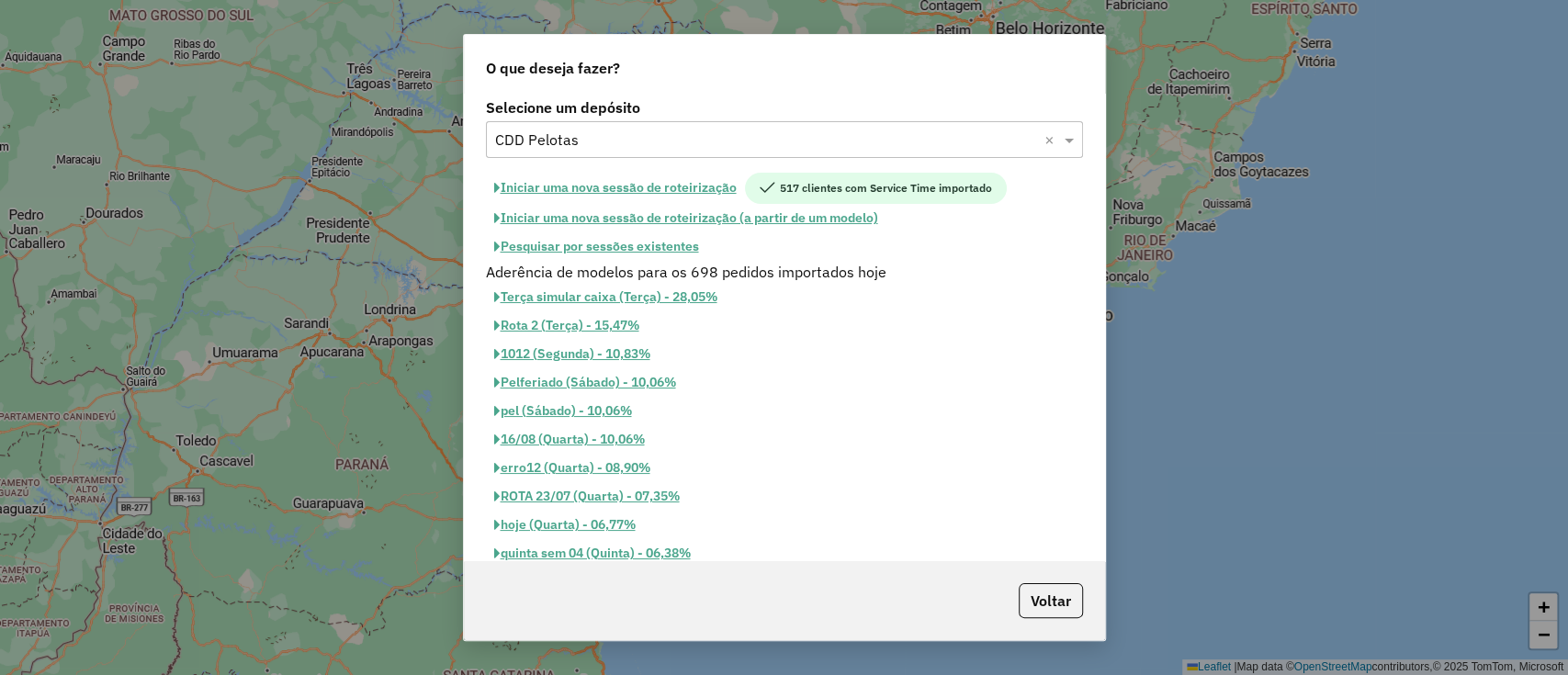
scroll to position [1960, 0]
click at [623, 133] on input "text" at bounding box center [766, 141] width 542 height 22
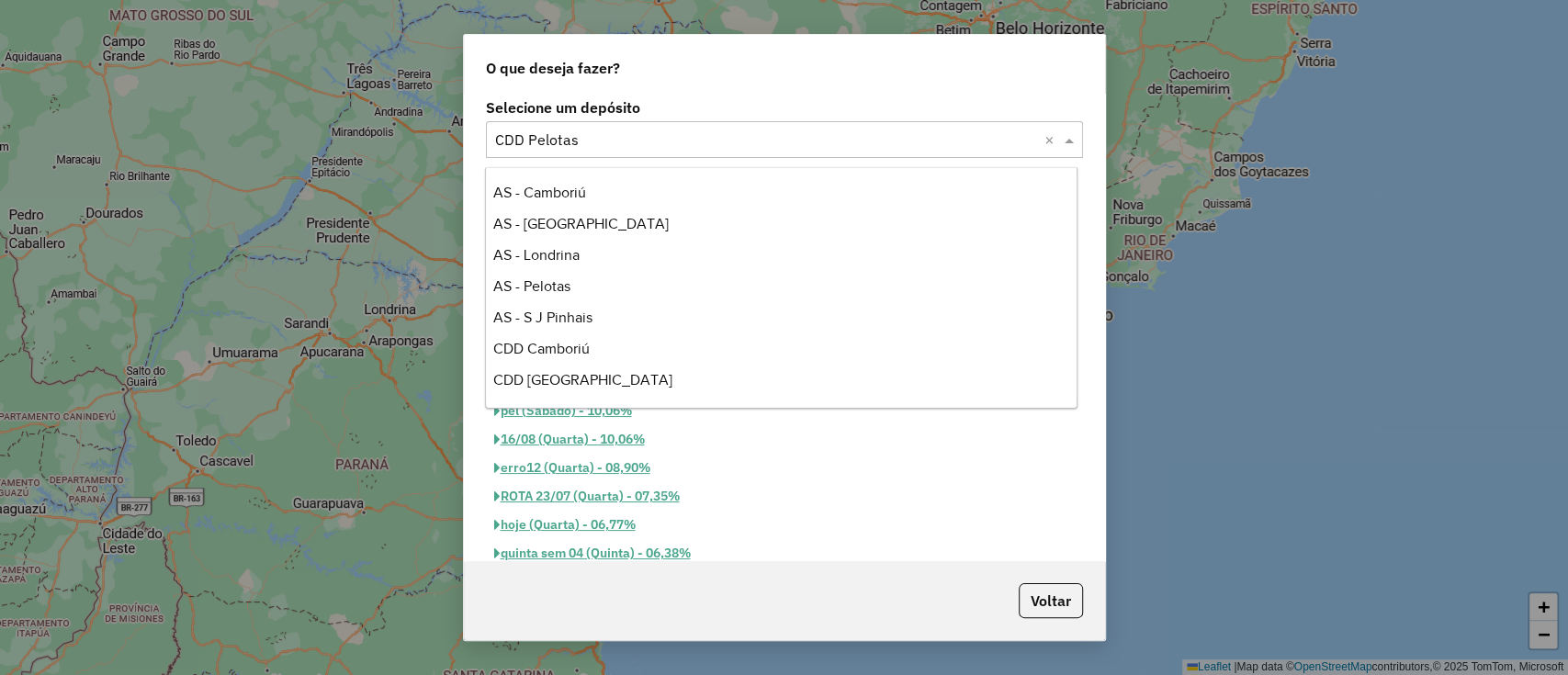
scroll to position [123, 0]
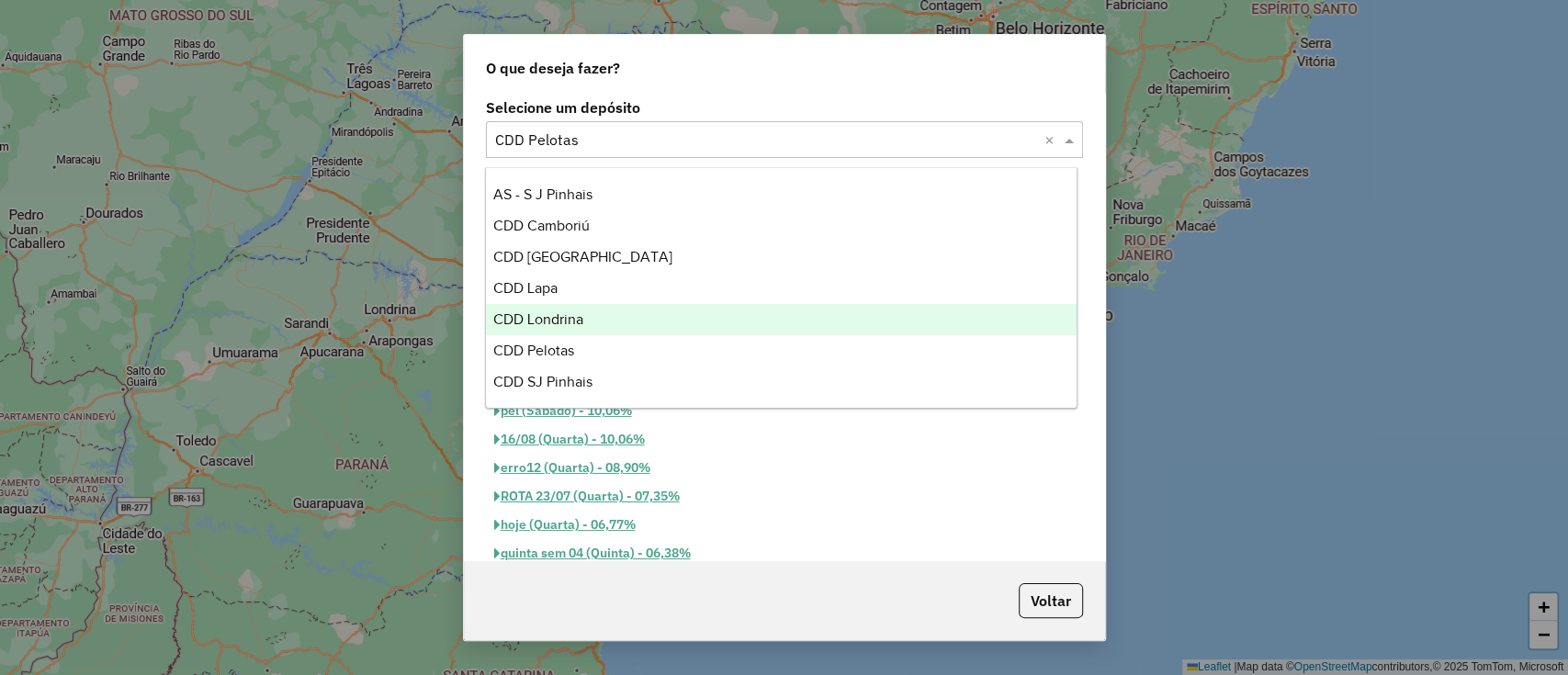
click at [577, 311] on span "CDD Londrina" at bounding box center [539, 319] width 90 height 16
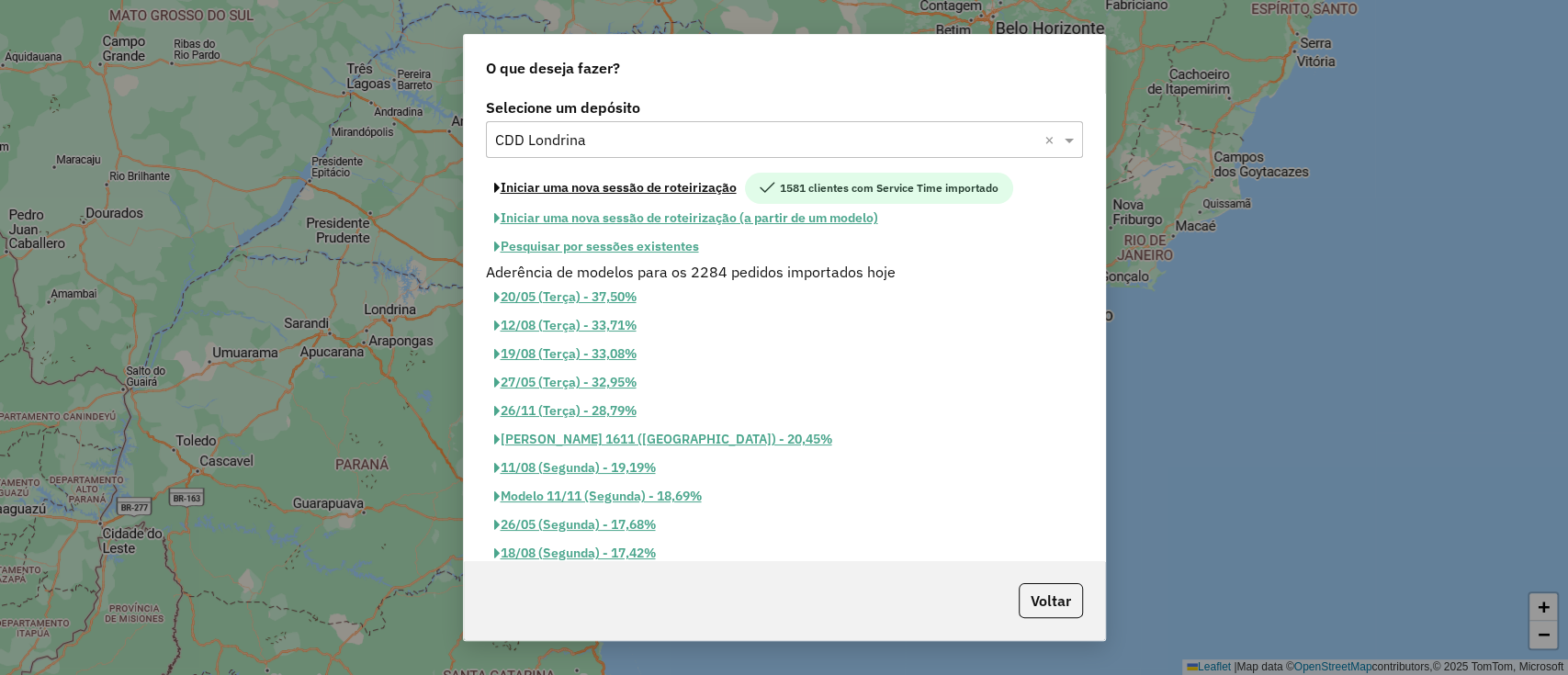
click at [639, 183] on button "Iniciar uma nova sessão de roteirização" at bounding box center [615, 189] width 260 height 31
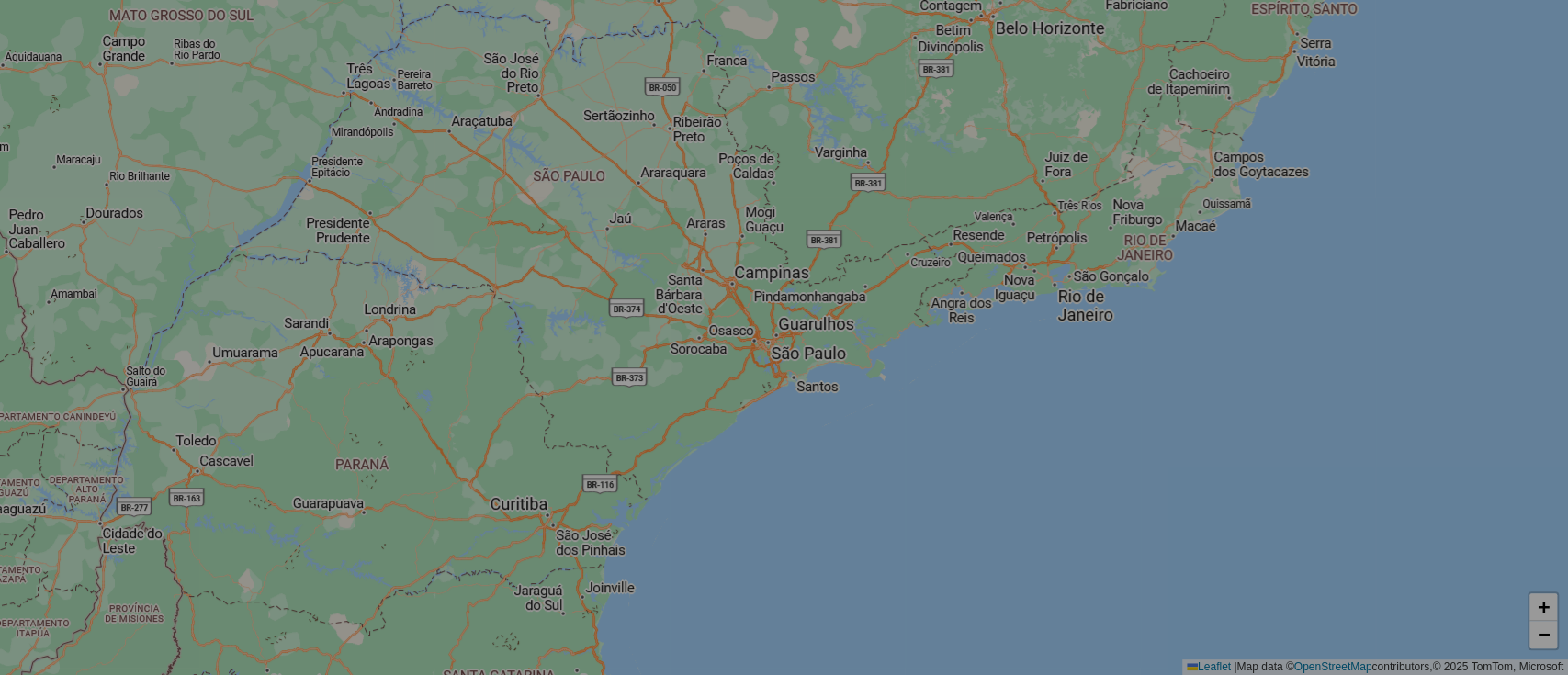
select select "*"
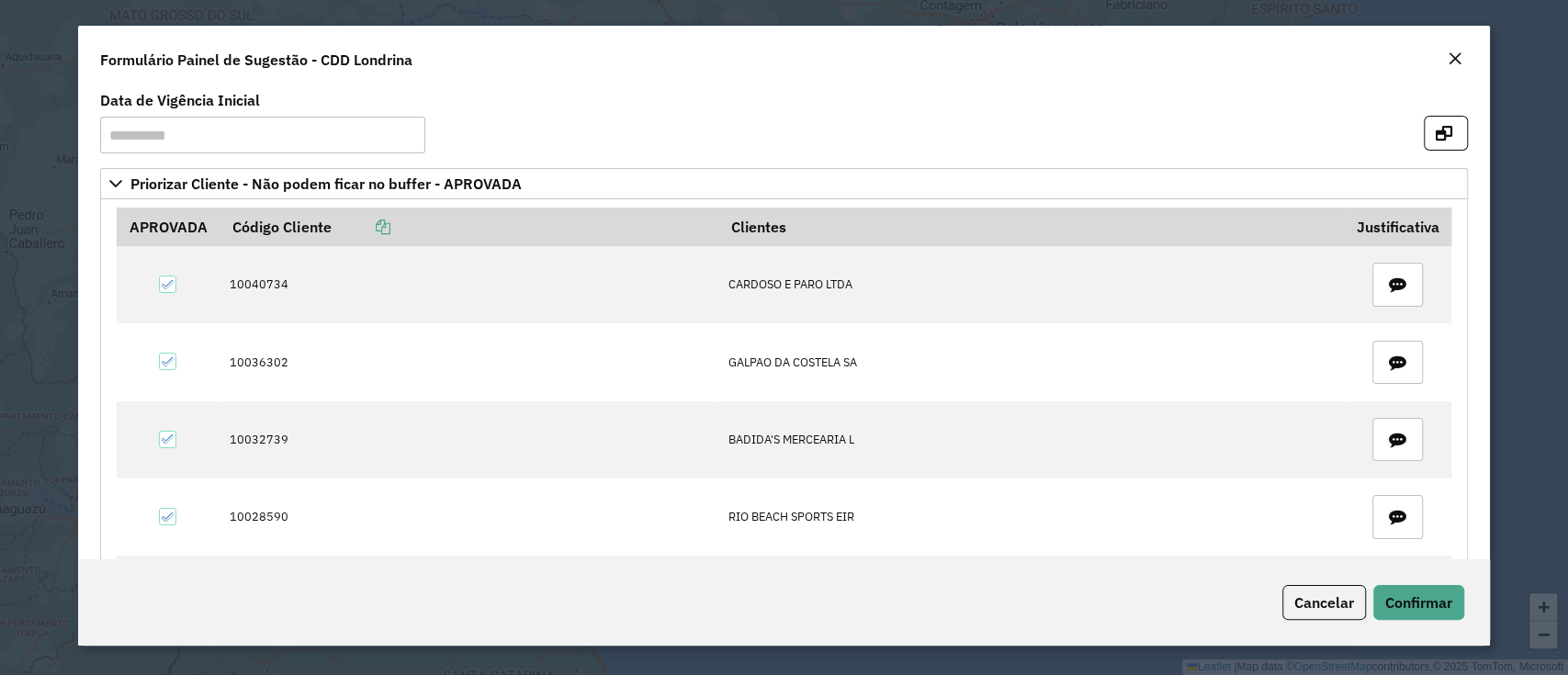
click at [1436, 129] on icon "button" at bounding box center [1444, 133] width 17 height 15
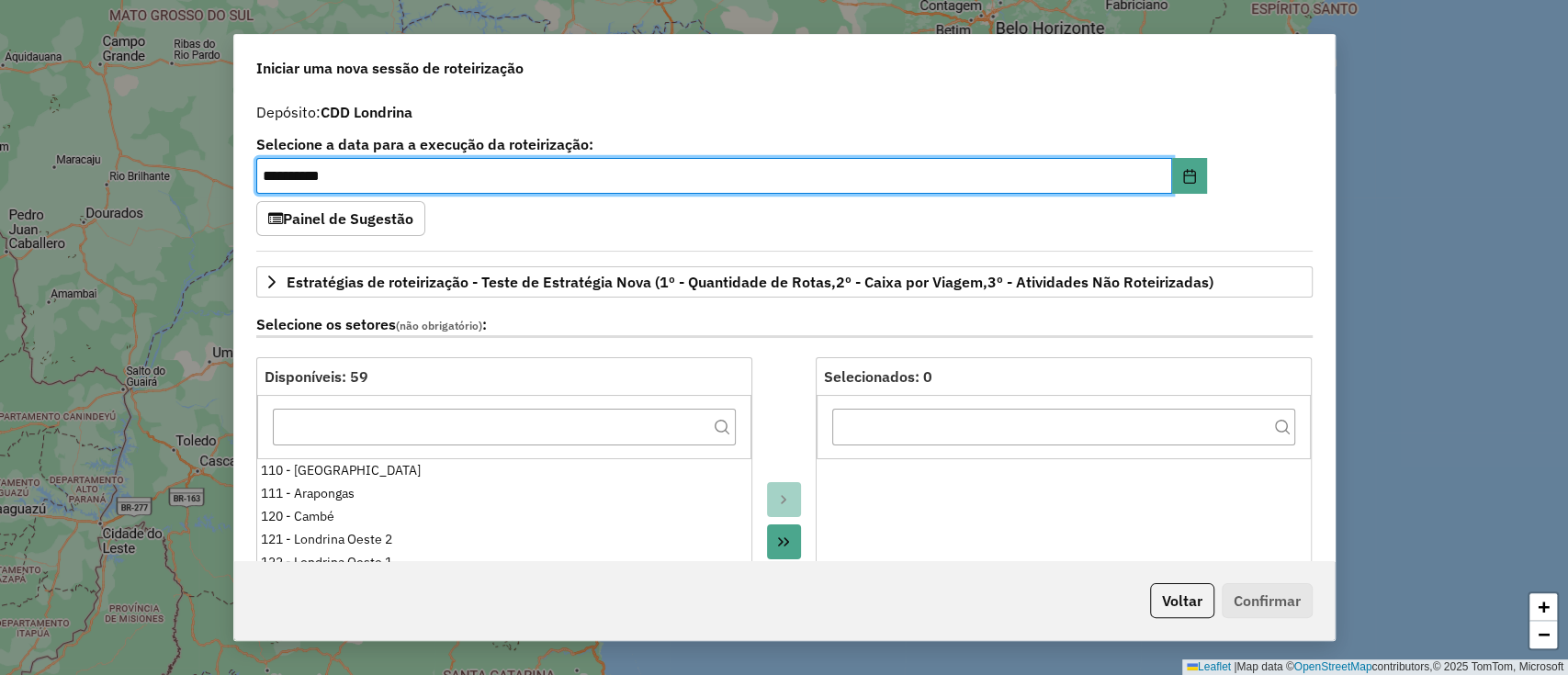
click at [342, 233] on button "Painel de Sugestão" at bounding box center [341, 219] width 169 height 35
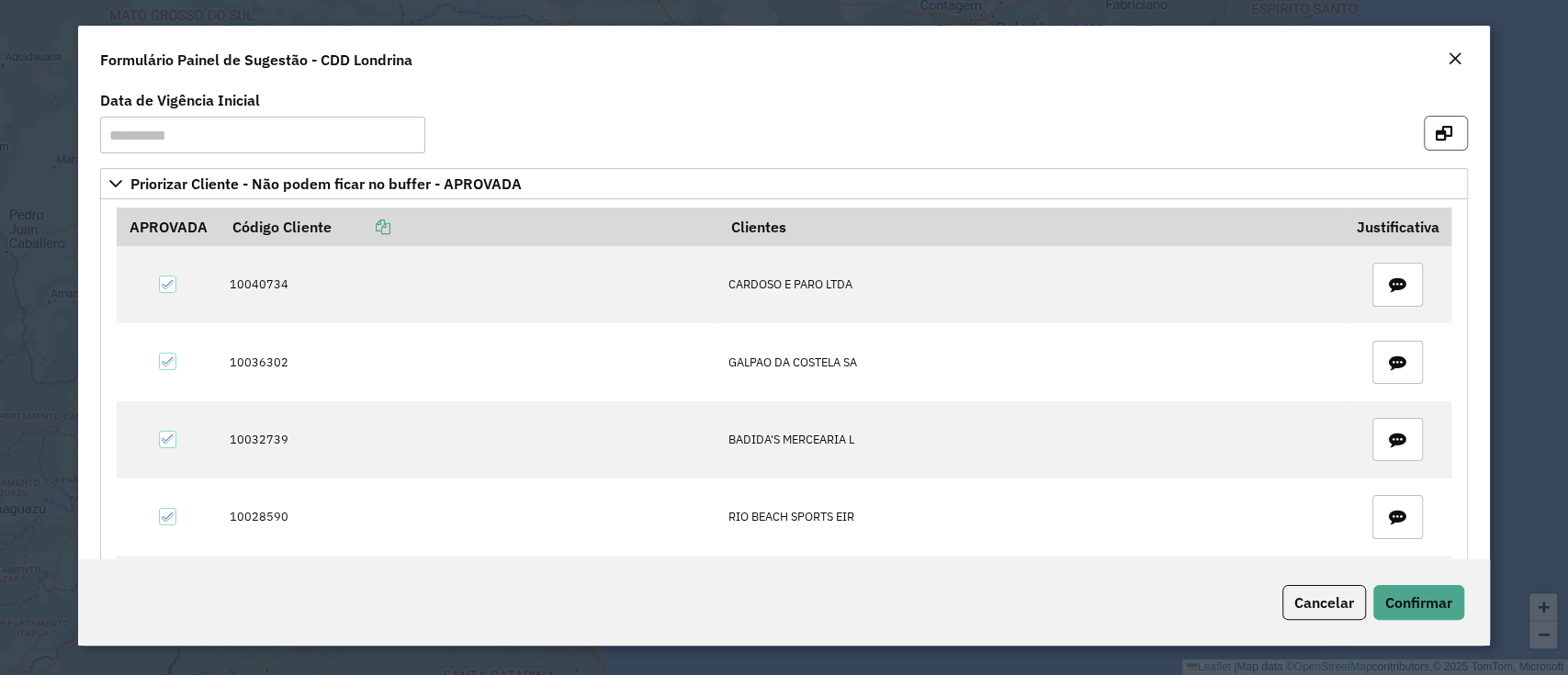
click at [1444, 130] on icon "button" at bounding box center [1444, 133] width 17 height 15
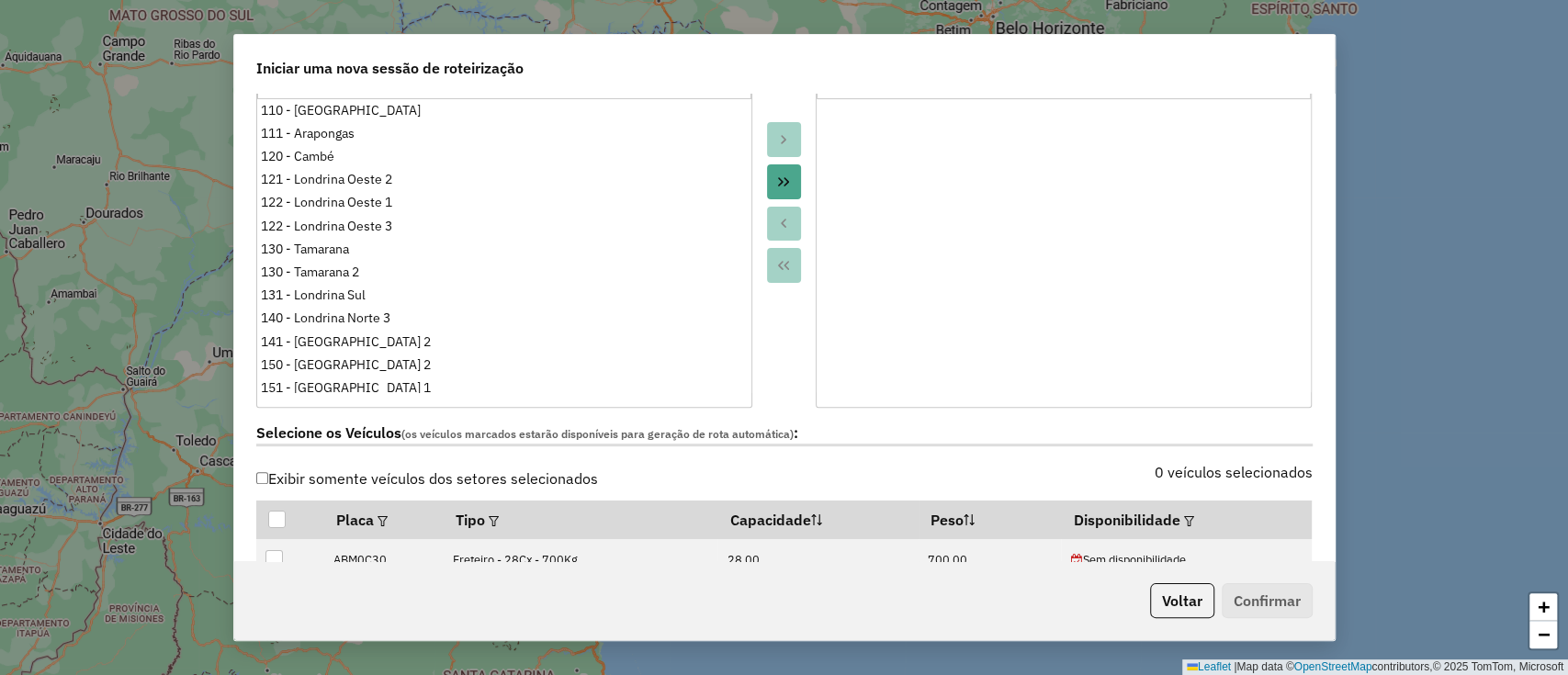
scroll to position [367, 0]
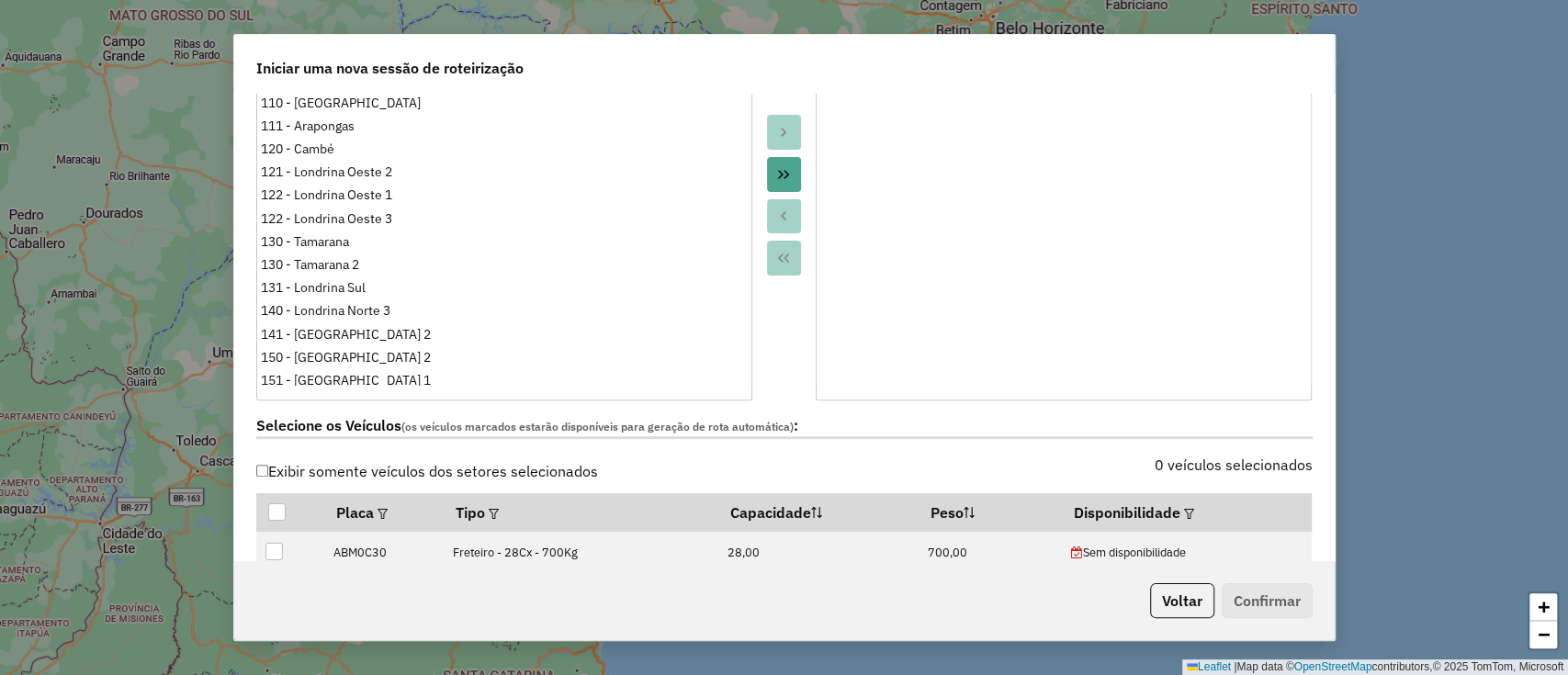
click at [767, 177] on button "Move All to Target" at bounding box center [784, 175] width 35 height 35
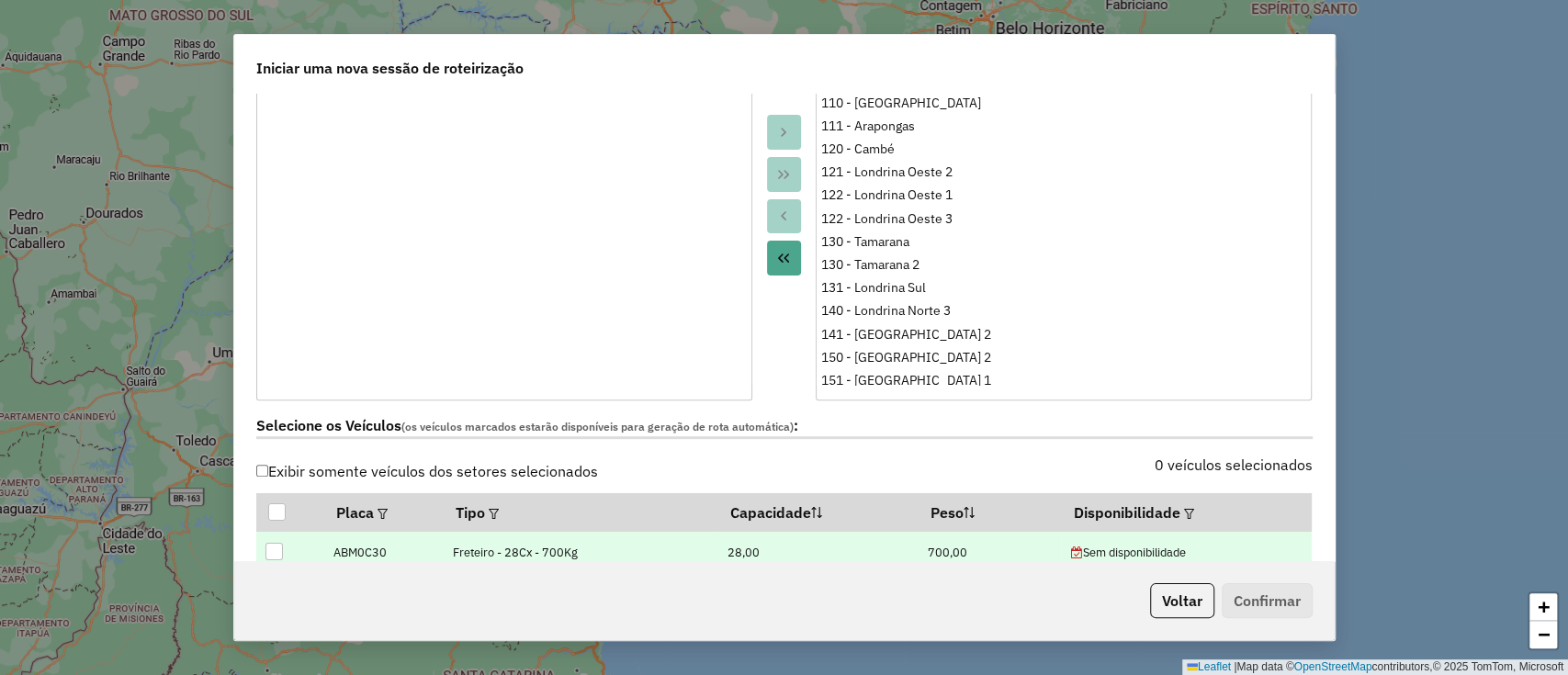
scroll to position [735, 0]
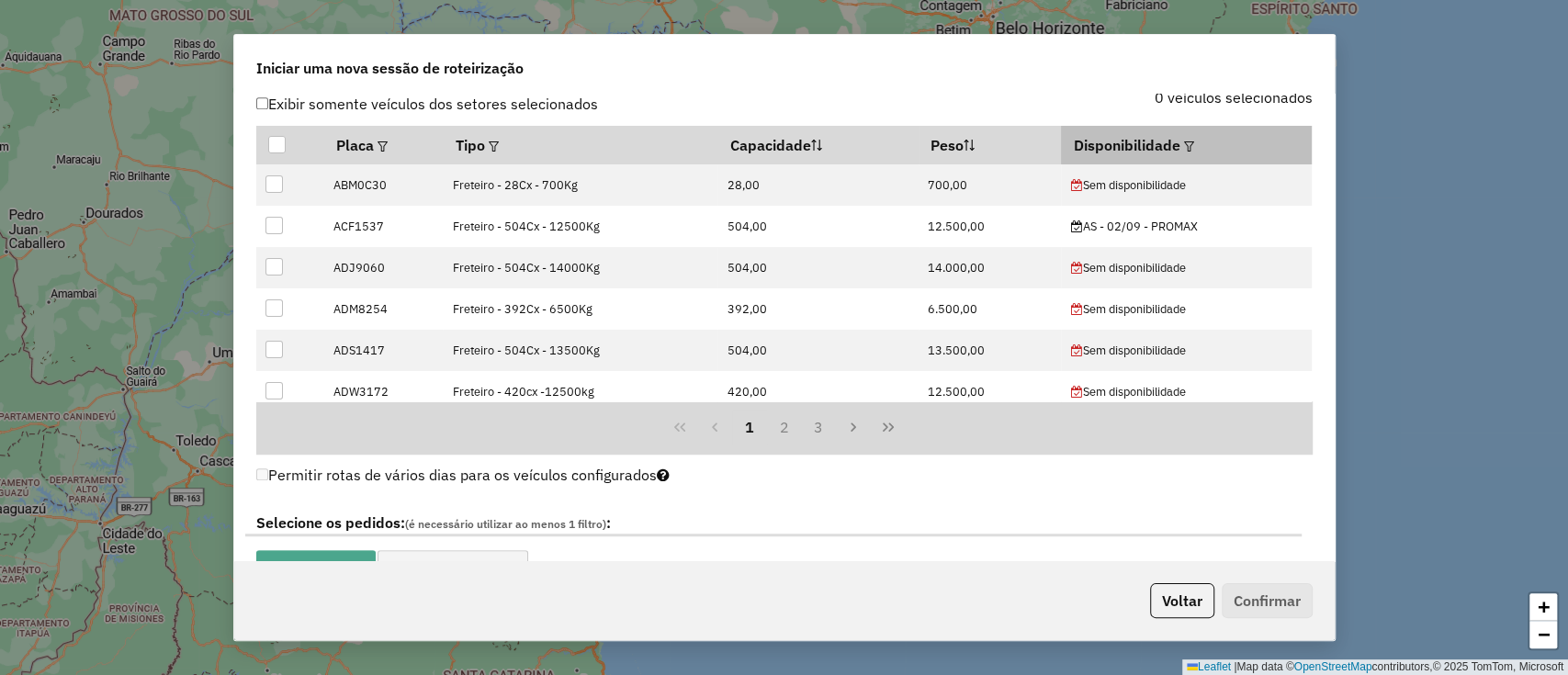
click at [1181, 149] on div at bounding box center [1188, 144] width 14 height 22
click at [1187, 141] on em at bounding box center [1189, 146] width 10 height 10
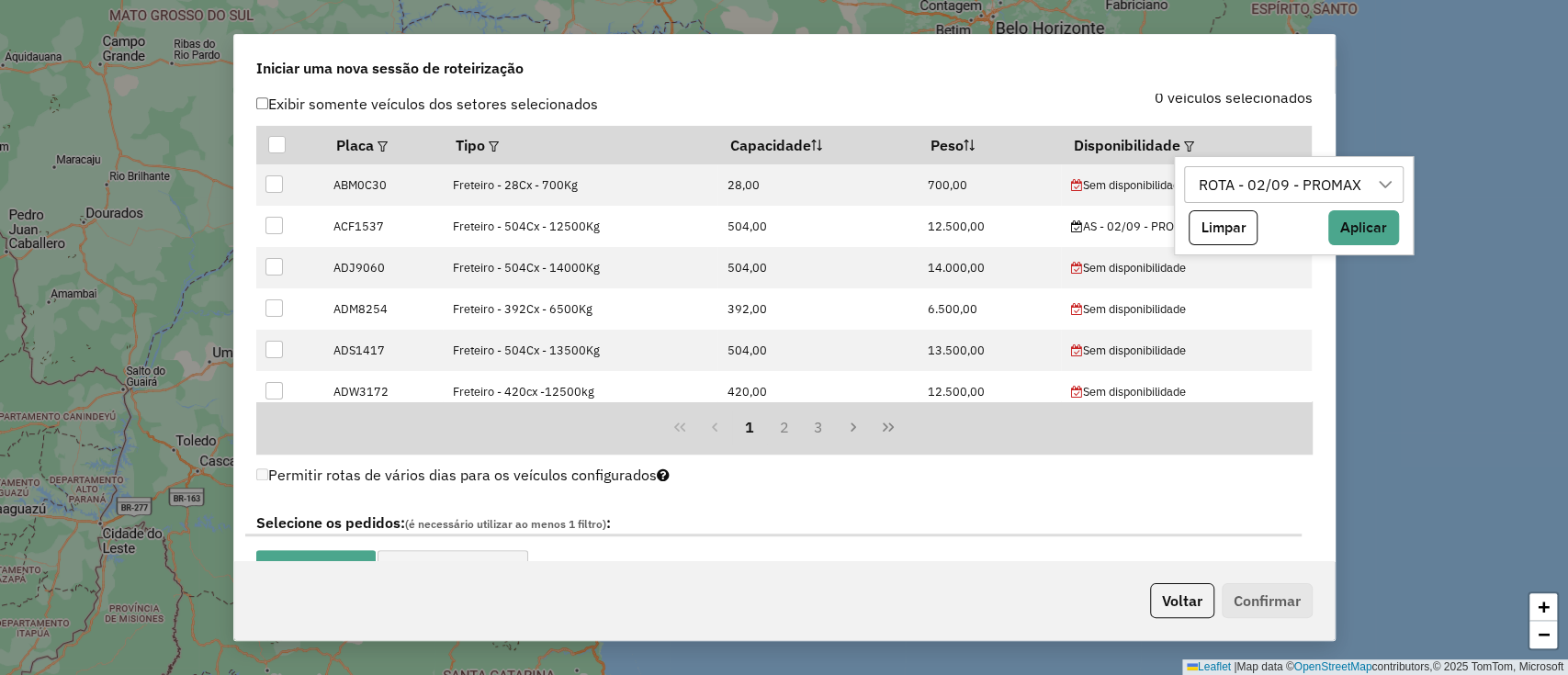
click at [1268, 183] on div "ROTA - 02/09 - PROMAX" at bounding box center [1280, 185] width 175 height 35
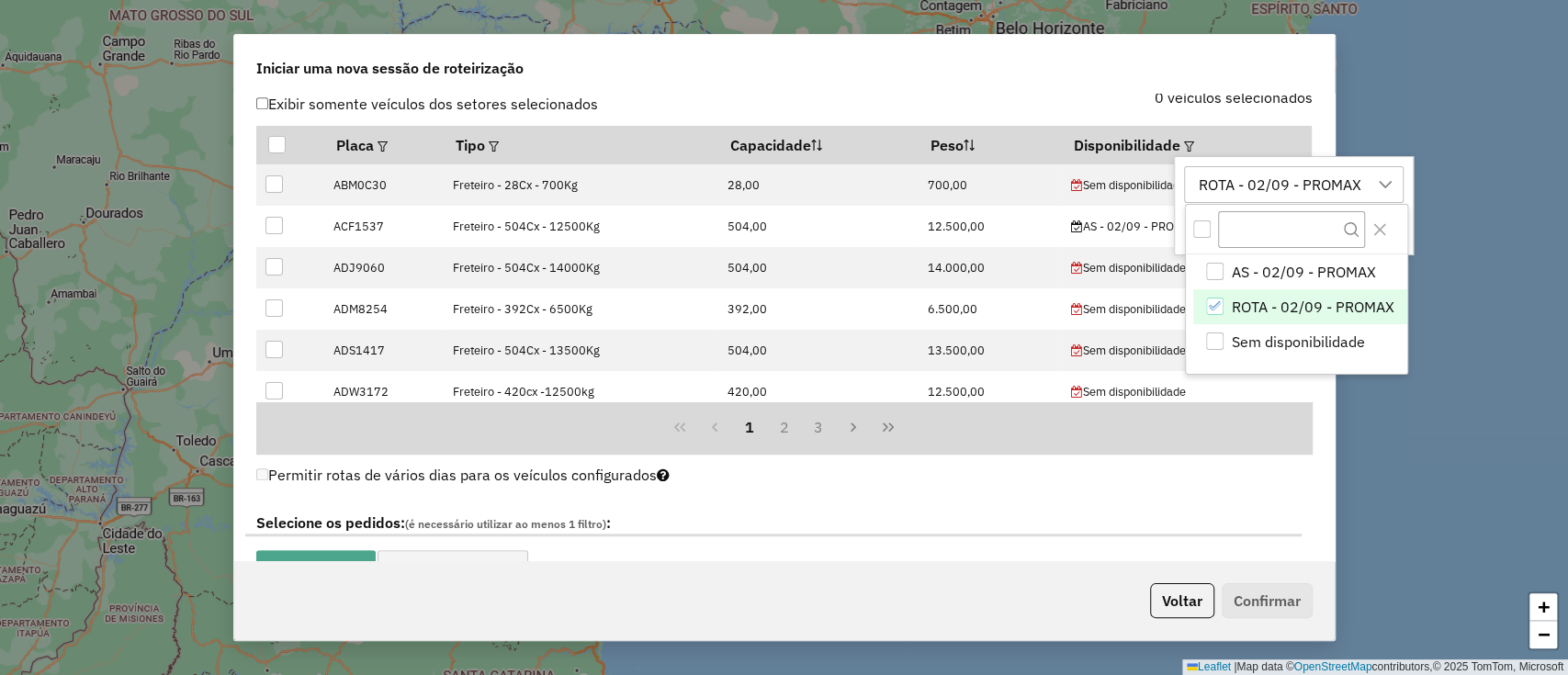
click at [1297, 304] on span "ROTA - 02/09 - PROMAX" at bounding box center [1312, 307] width 162 height 22
click at [1375, 233] on icon "Close" at bounding box center [1379, 229] width 15 height 15
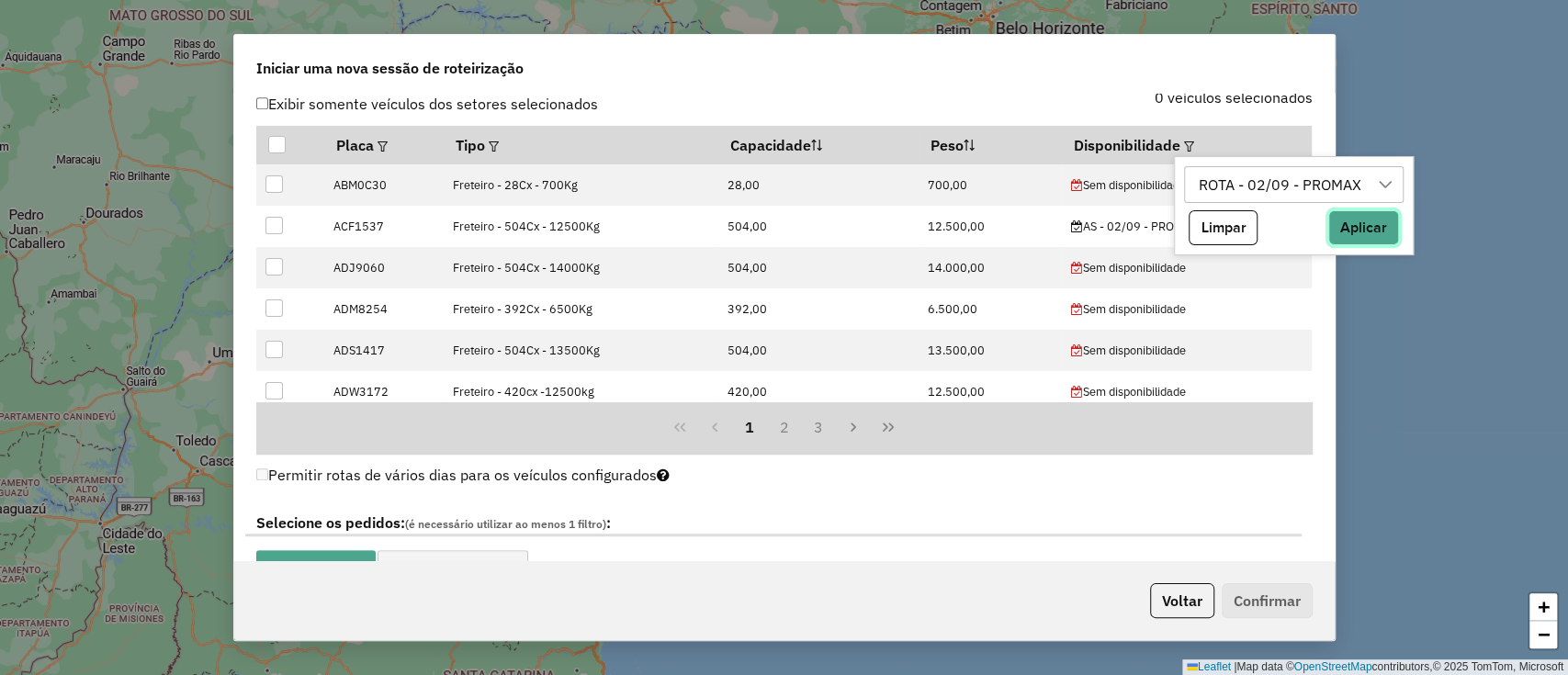
click at [1375, 233] on button "Aplicar" at bounding box center [1364, 228] width 71 height 35
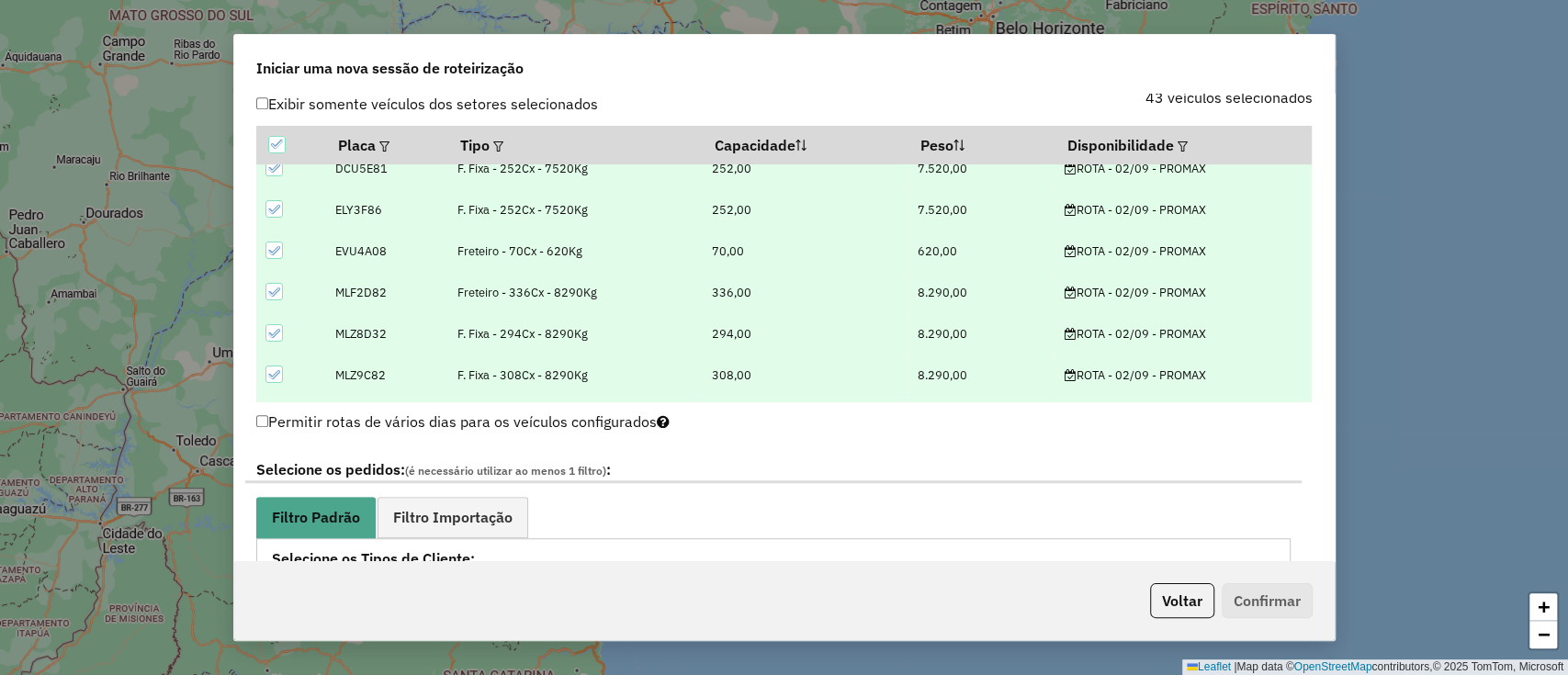
scroll to position [489, 0]
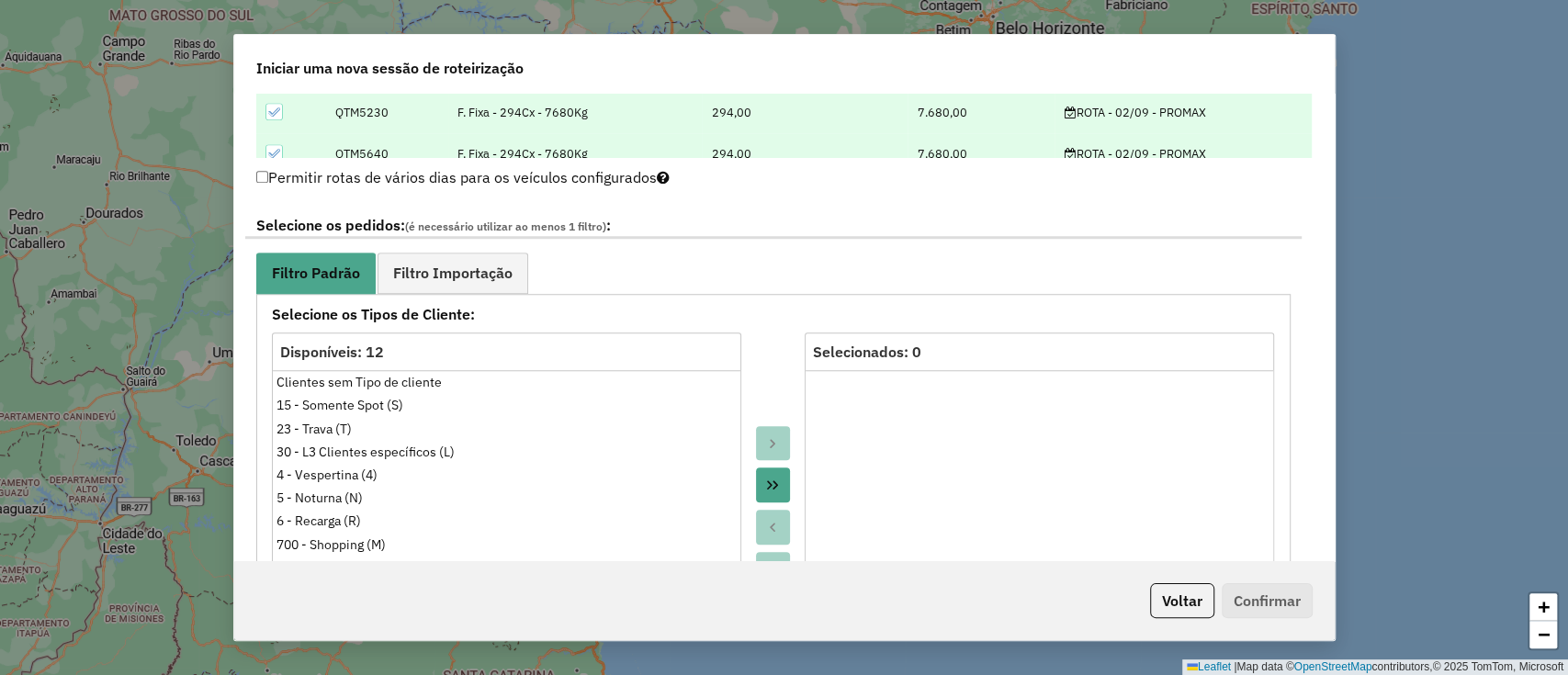
click at [786, 477] on button "Move All to Target" at bounding box center [774, 485] width 35 height 35
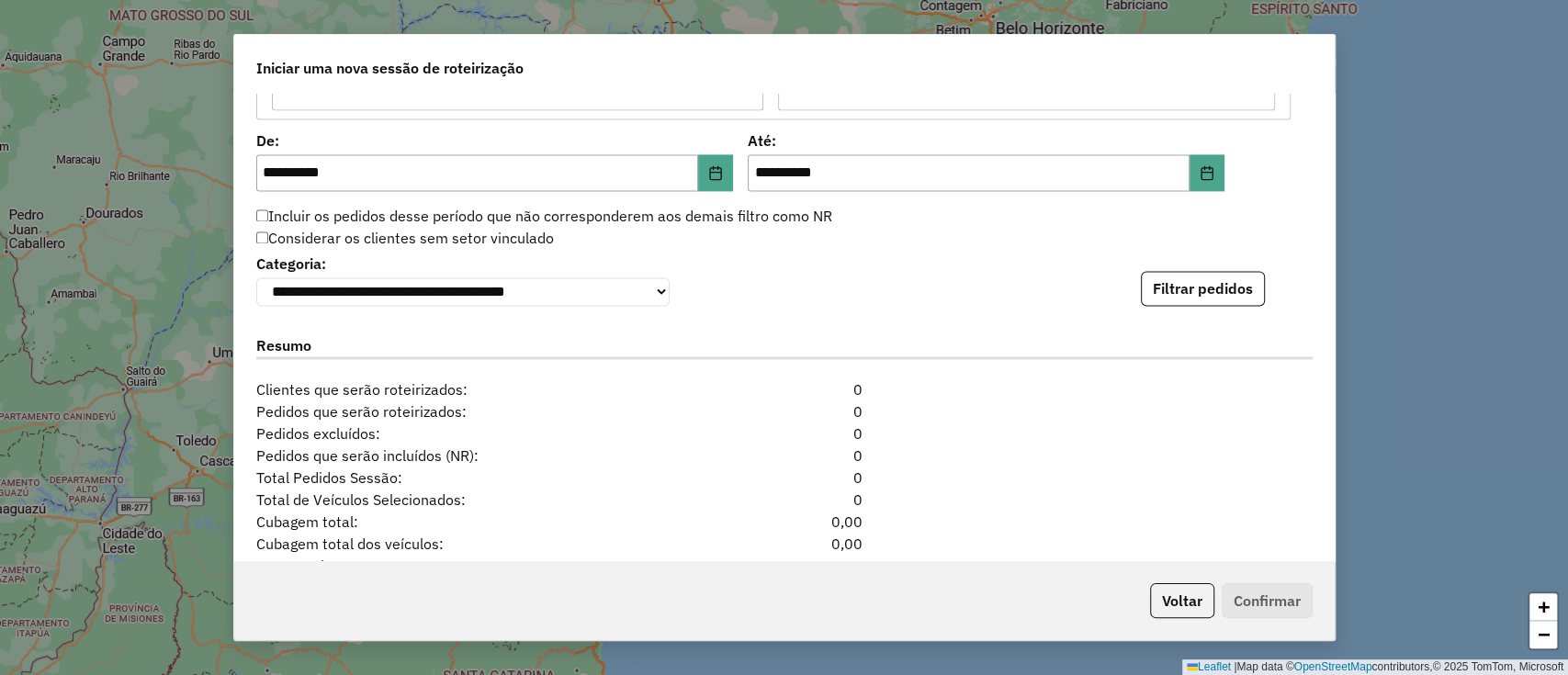
scroll to position [1836, 0]
click at [1217, 305] on div "**********" at bounding box center [784, 327] width 1100 height 469
click at [1189, 282] on button "Filtrar pedidos" at bounding box center [1203, 287] width 124 height 35
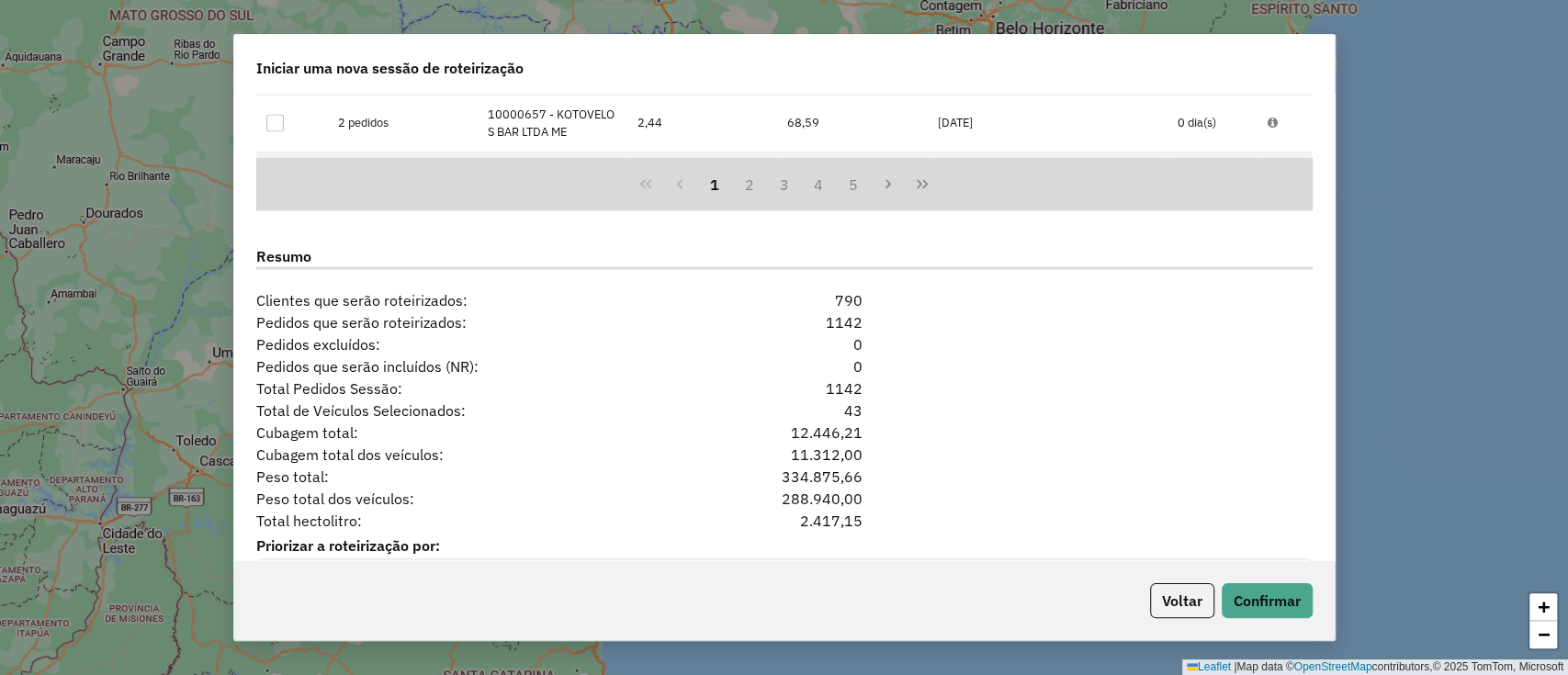
scroll to position [2395, 0]
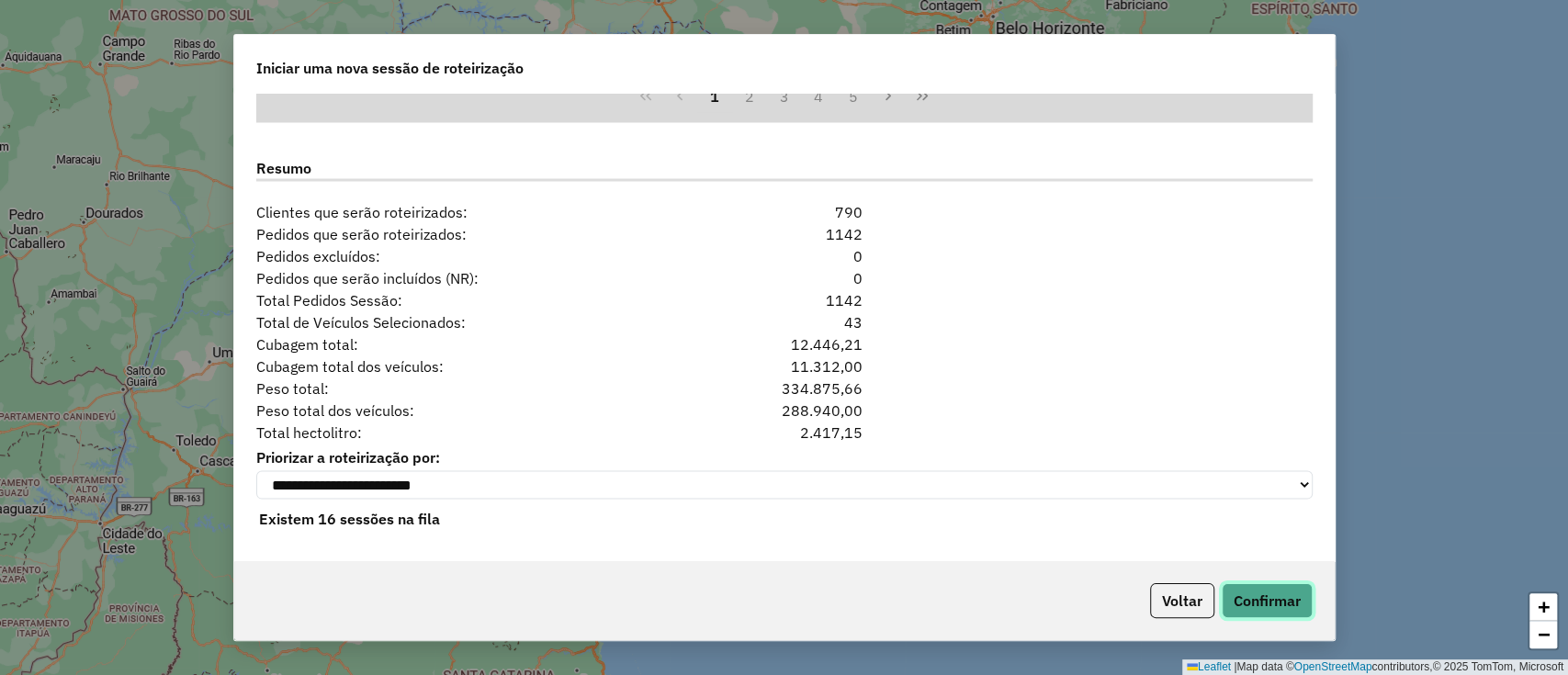
click at [1280, 596] on button "Confirmar" at bounding box center [1267, 600] width 91 height 35
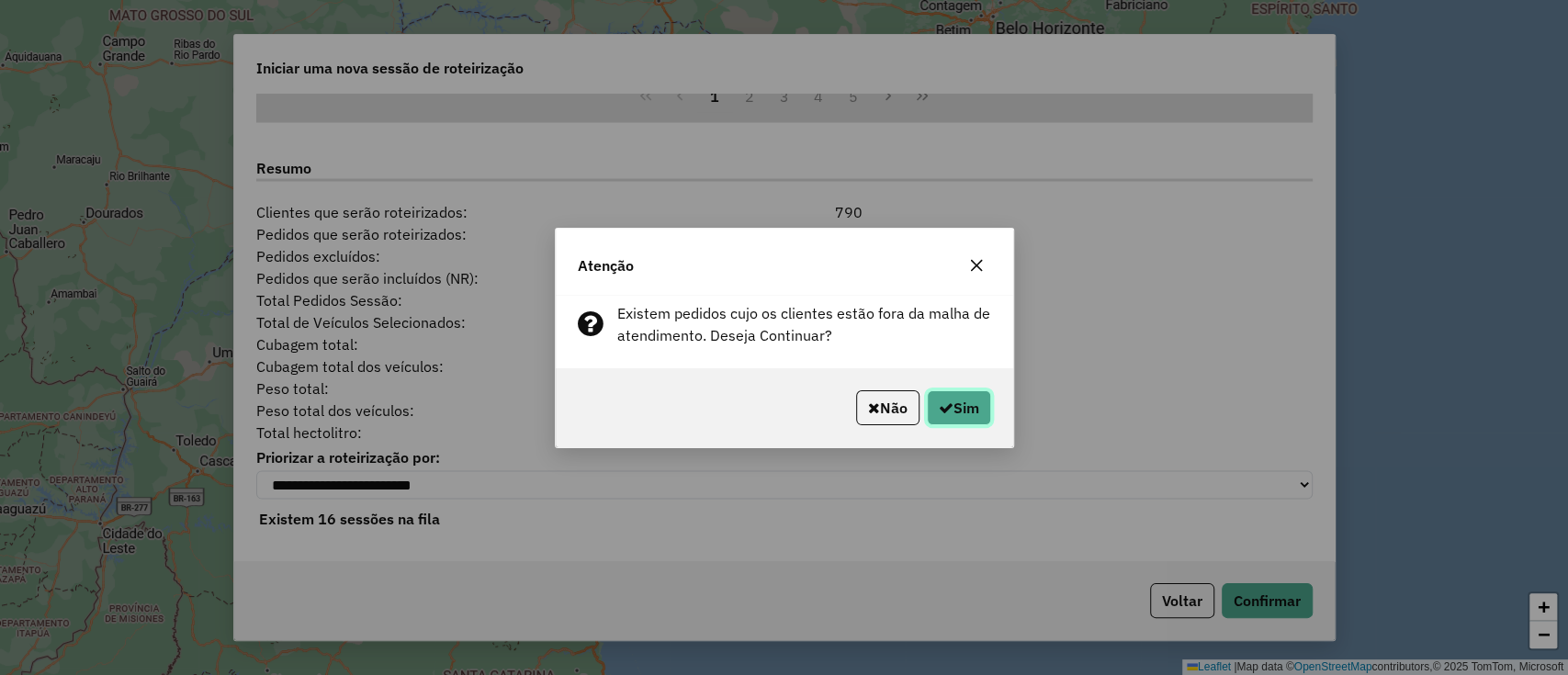
click at [943, 403] on icon "button" at bounding box center [946, 407] width 15 height 15
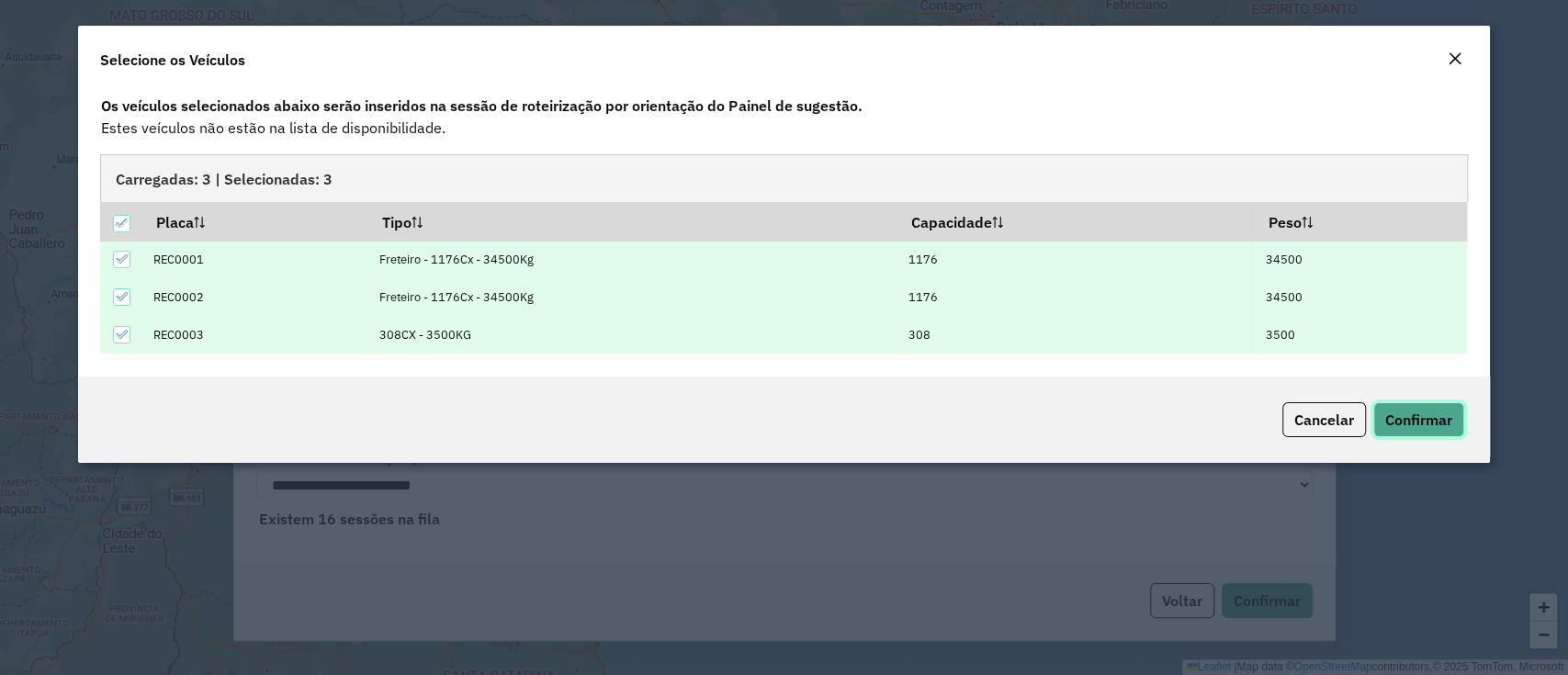
click at [1414, 421] on span "Confirmar" at bounding box center [1419, 420] width 67 height 19
